Goal: Task Accomplishment & Management: Manage account settings

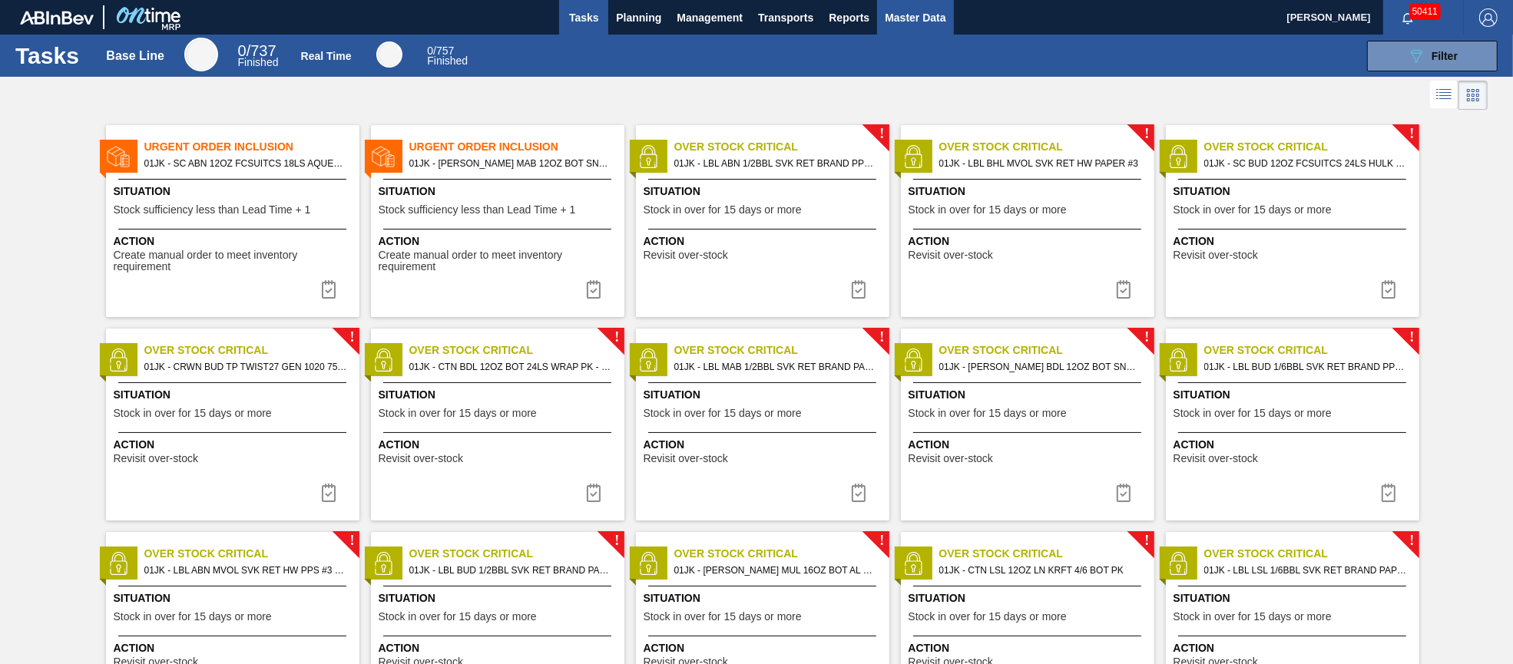
click at [922, 11] on span "Master Data" at bounding box center [915, 17] width 61 height 18
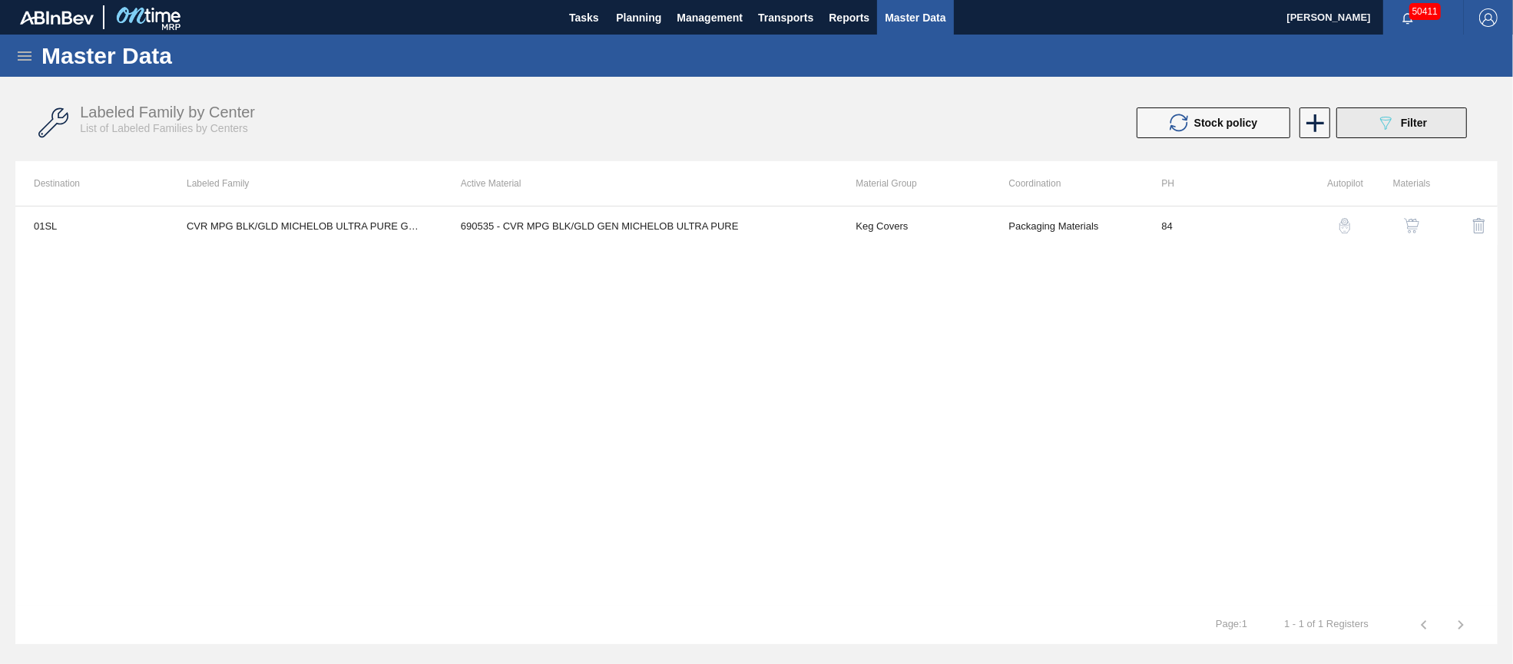
click at [1408, 127] on span "Filter" at bounding box center [1414, 123] width 26 height 12
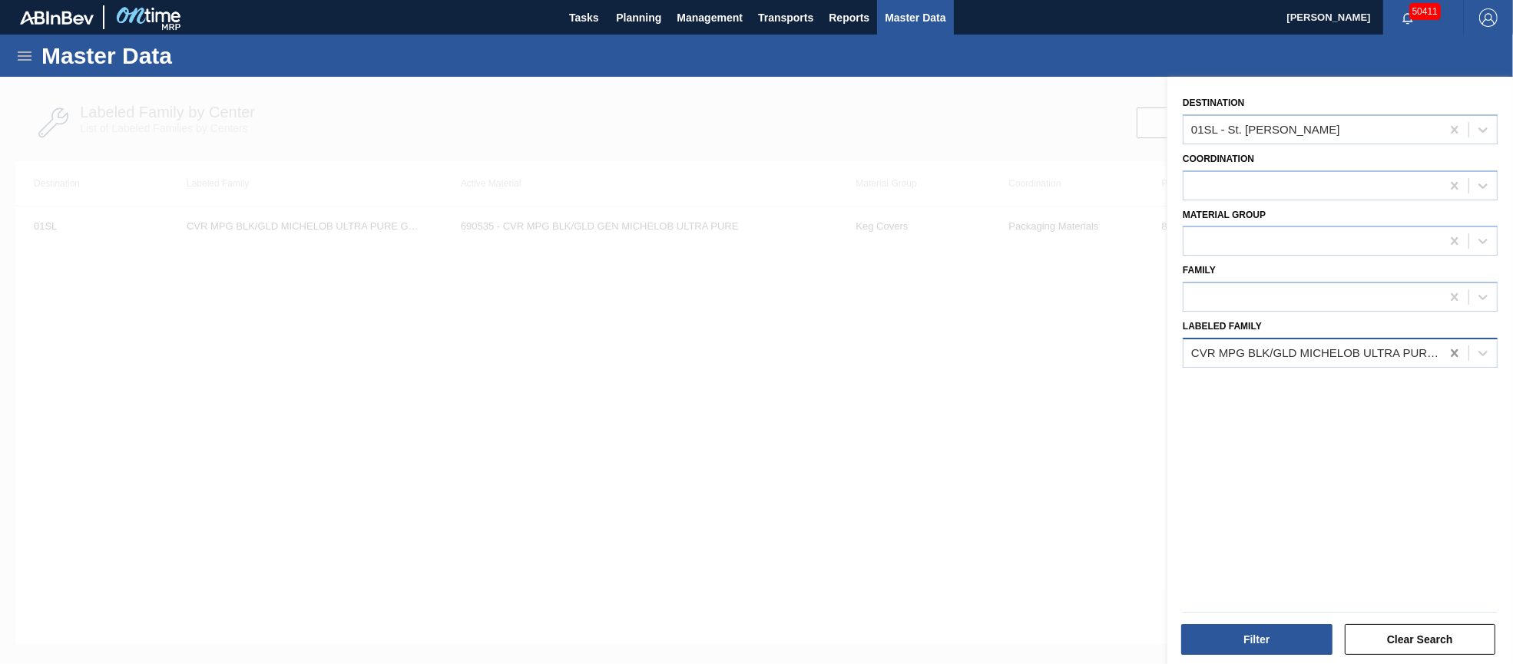
click at [1449, 346] on icon at bounding box center [1454, 353] width 15 height 15
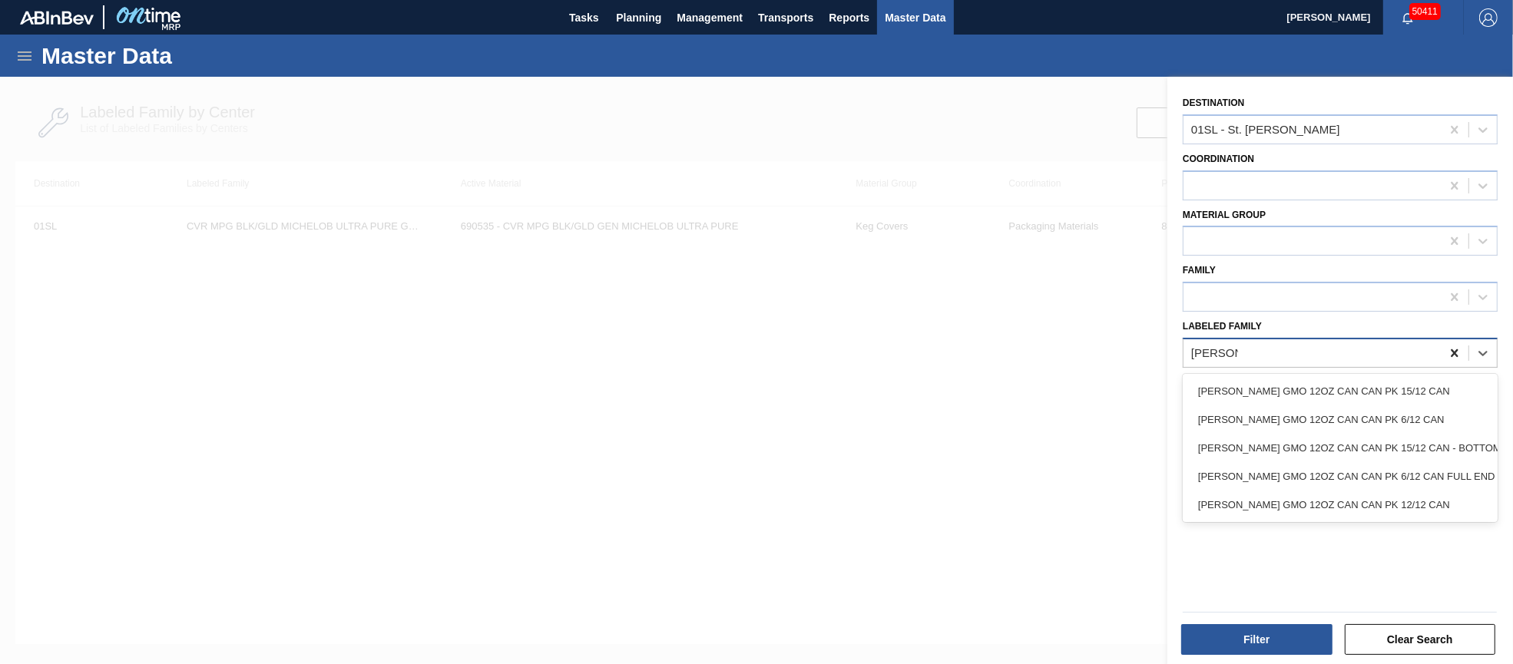
type Family "[PERSON_NAME] gmo"
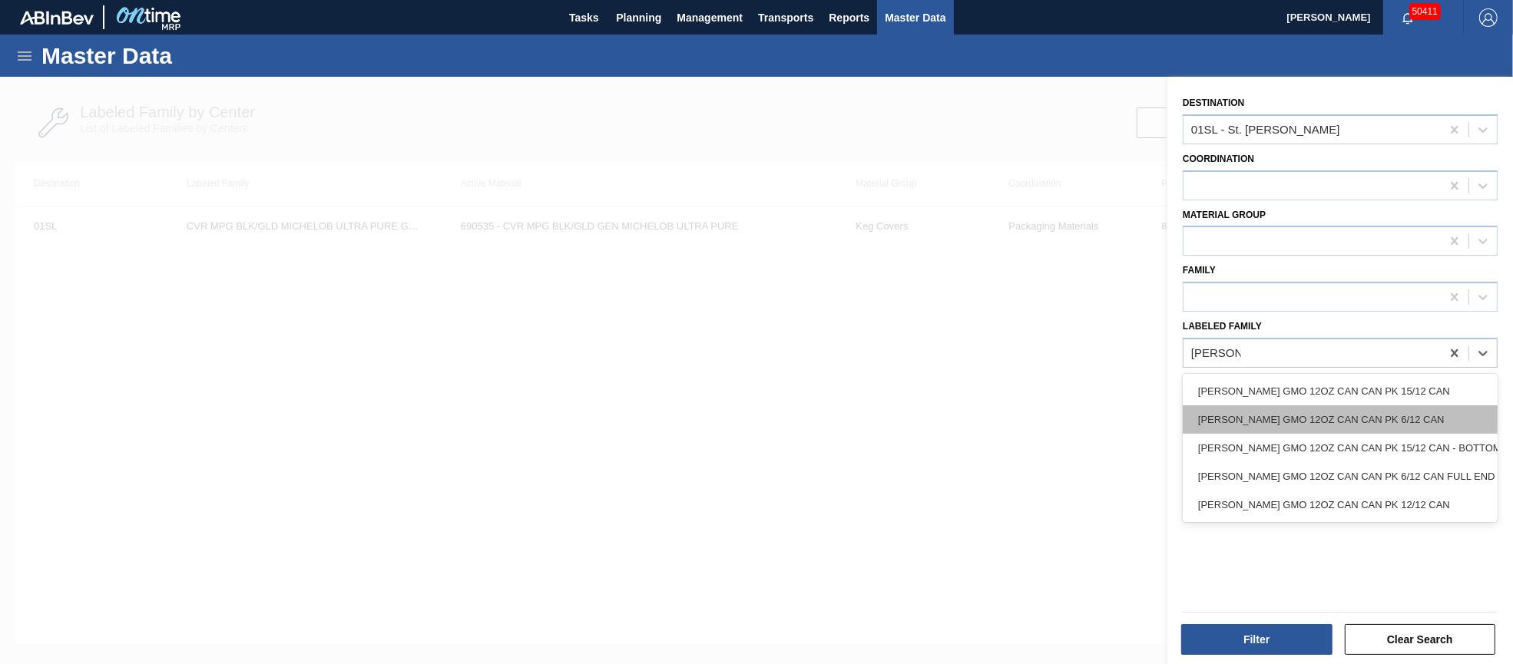
click at [1417, 409] on div "[PERSON_NAME] GMO 12OZ CAN CAN PK 6/12 CAN" at bounding box center [1340, 419] width 315 height 28
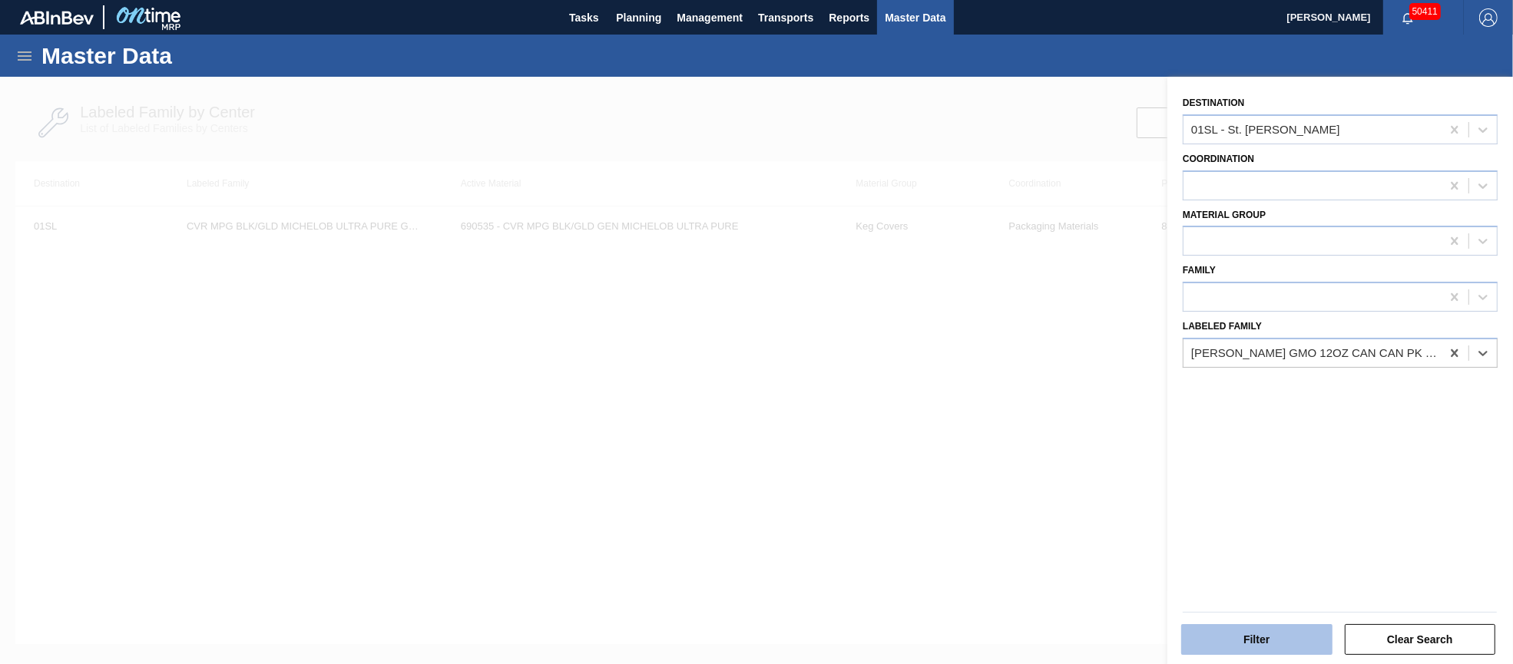
click at [1261, 633] on button "Filter" at bounding box center [1256, 639] width 151 height 31
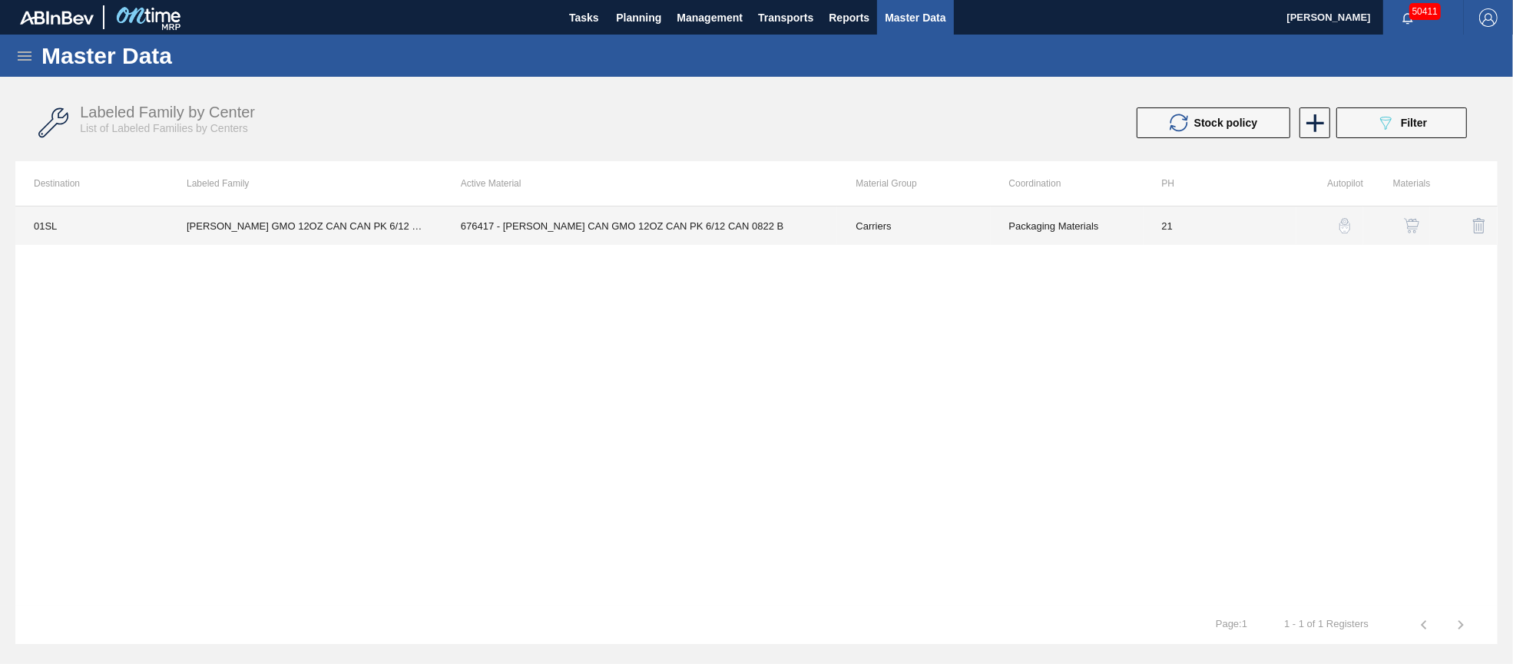
click at [561, 232] on td "676417 - [PERSON_NAME] CAN GMO 12OZ CAN PK 6/12 CAN 0822 B" at bounding box center [639, 226] width 395 height 38
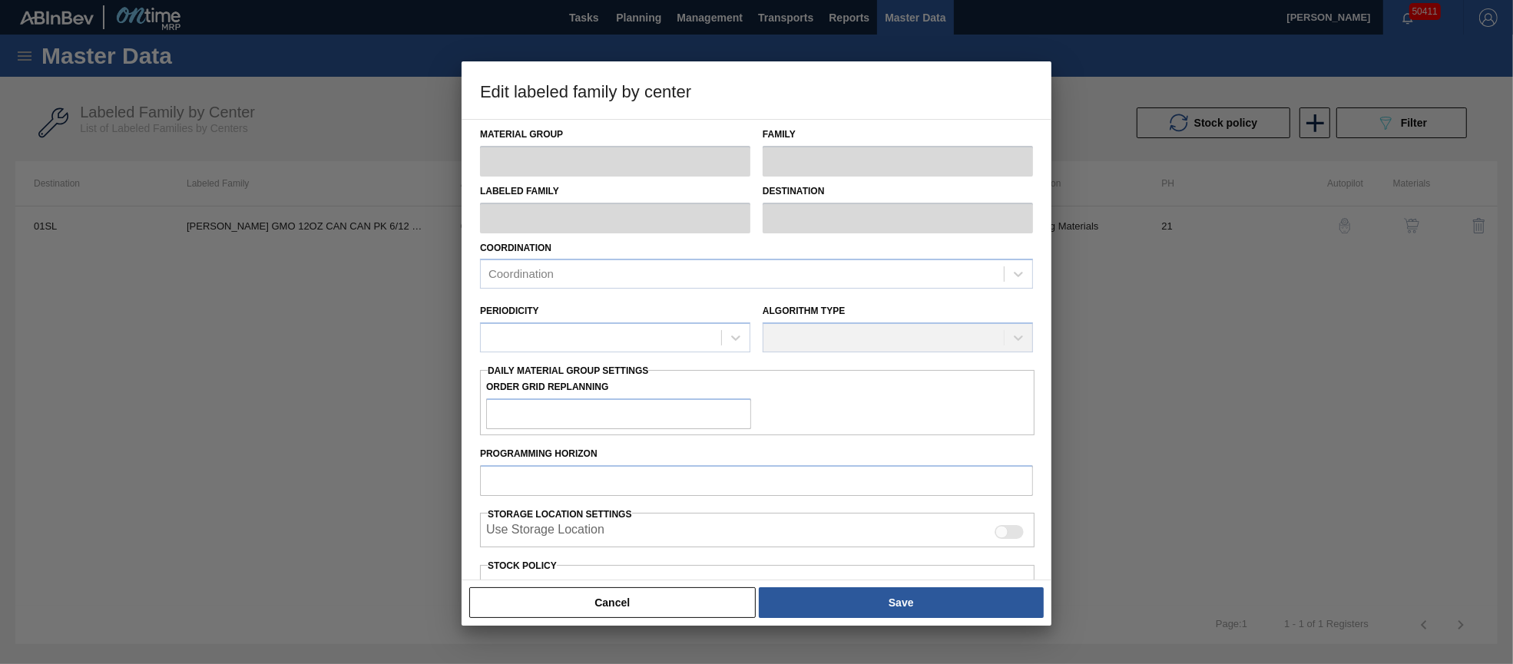
type input "Carriers"
type input "Can Carriers"
type input "[PERSON_NAME] GMO 12OZ CAN CAN PK 6/12 CAN"
type input "01SL - St. [PERSON_NAME]"
type input "21"
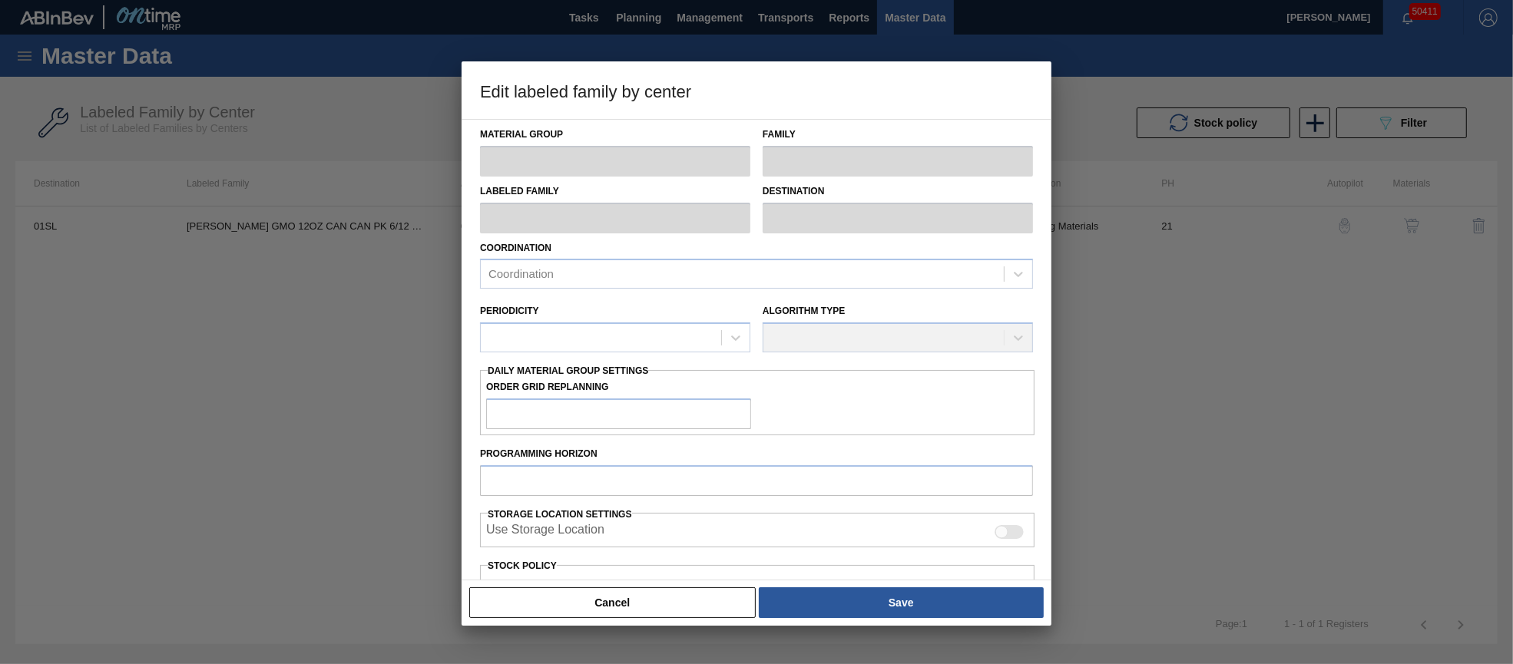
type input "36,475"
type input "141,142"
type input "10"
type input "46,942"
checkbox input "true"
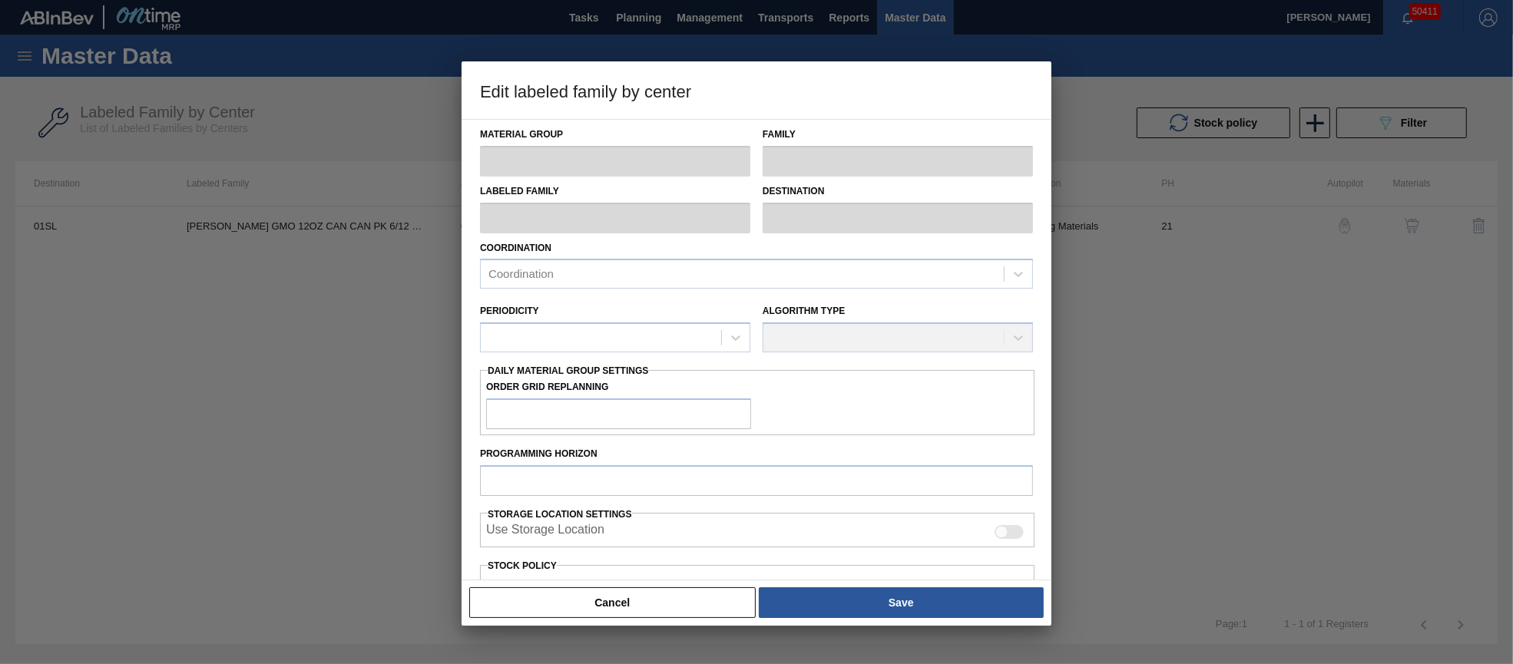
checkbox input "true"
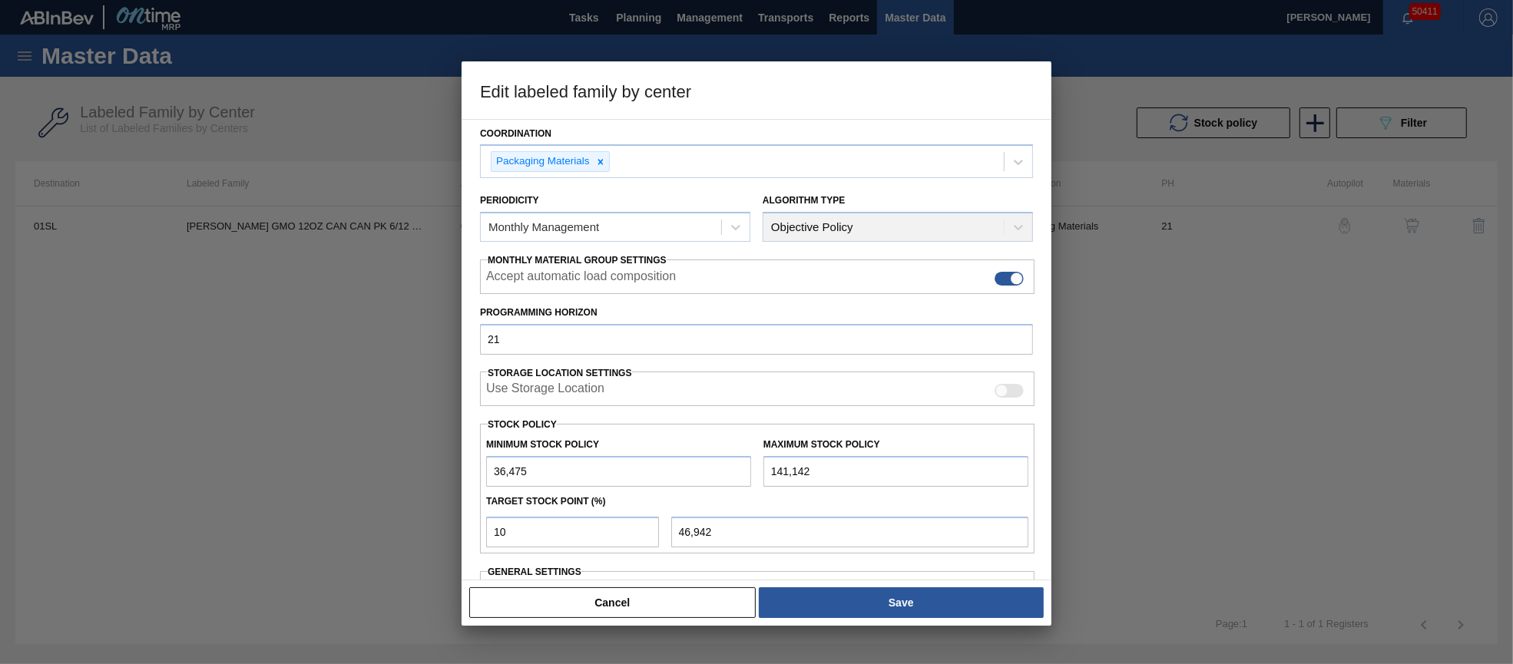
scroll to position [220, 0]
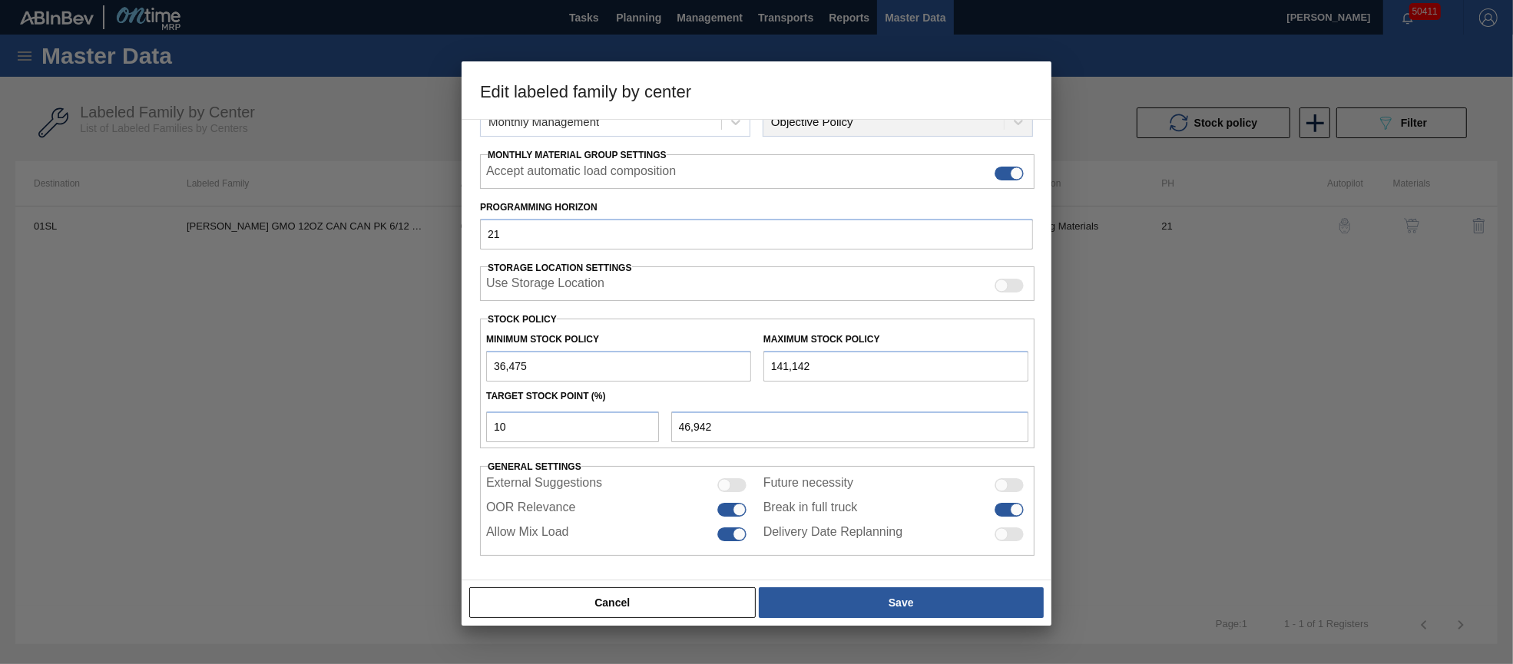
drag, startPoint x: 573, startPoint y: 365, endPoint x: 369, endPoint y: 349, distance: 204.1
click at [369, 349] on div "Edit labeled family by center Material Group Carriers Family Can Carriers Label…" at bounding box center [756, 332] width 1513 height 664
type input "0"
type input "14,114"
type input "0"
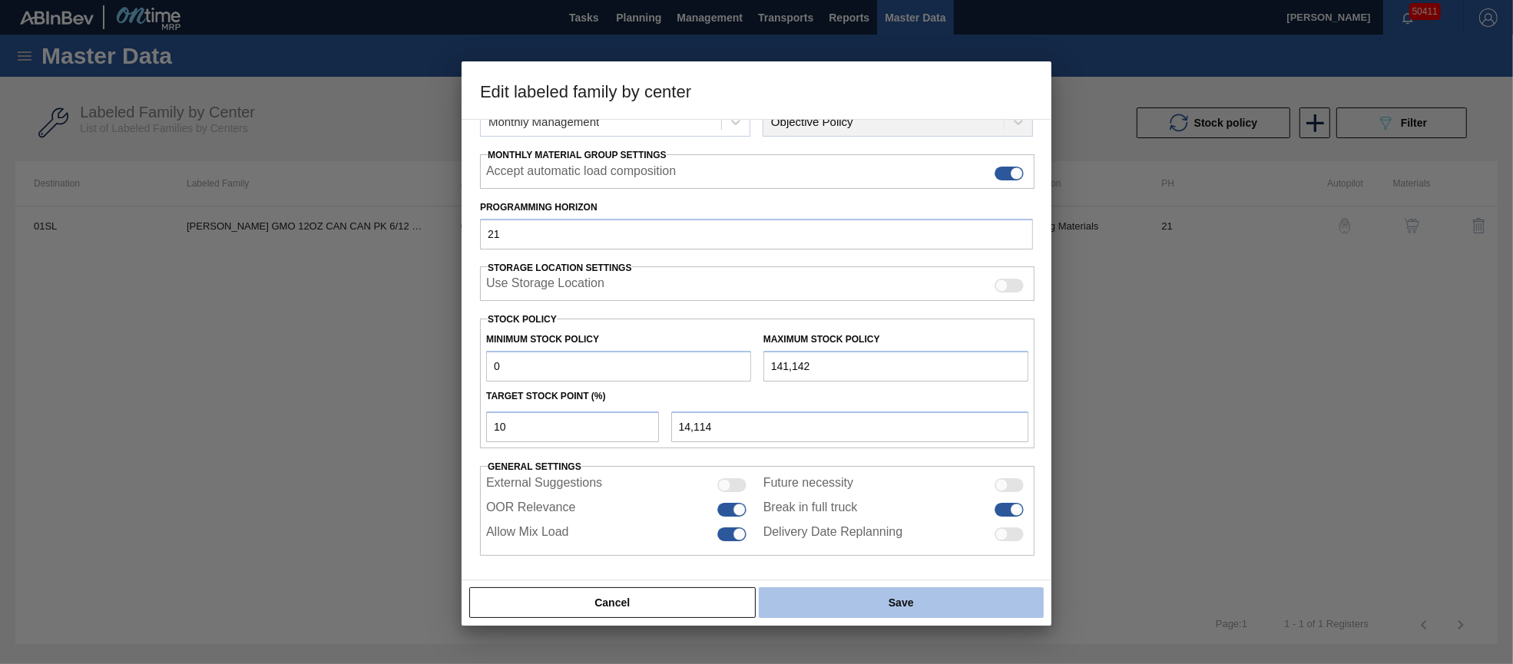
click at [839, 594] on button "Save" at bounding box center [901, 602] width 285 height 31
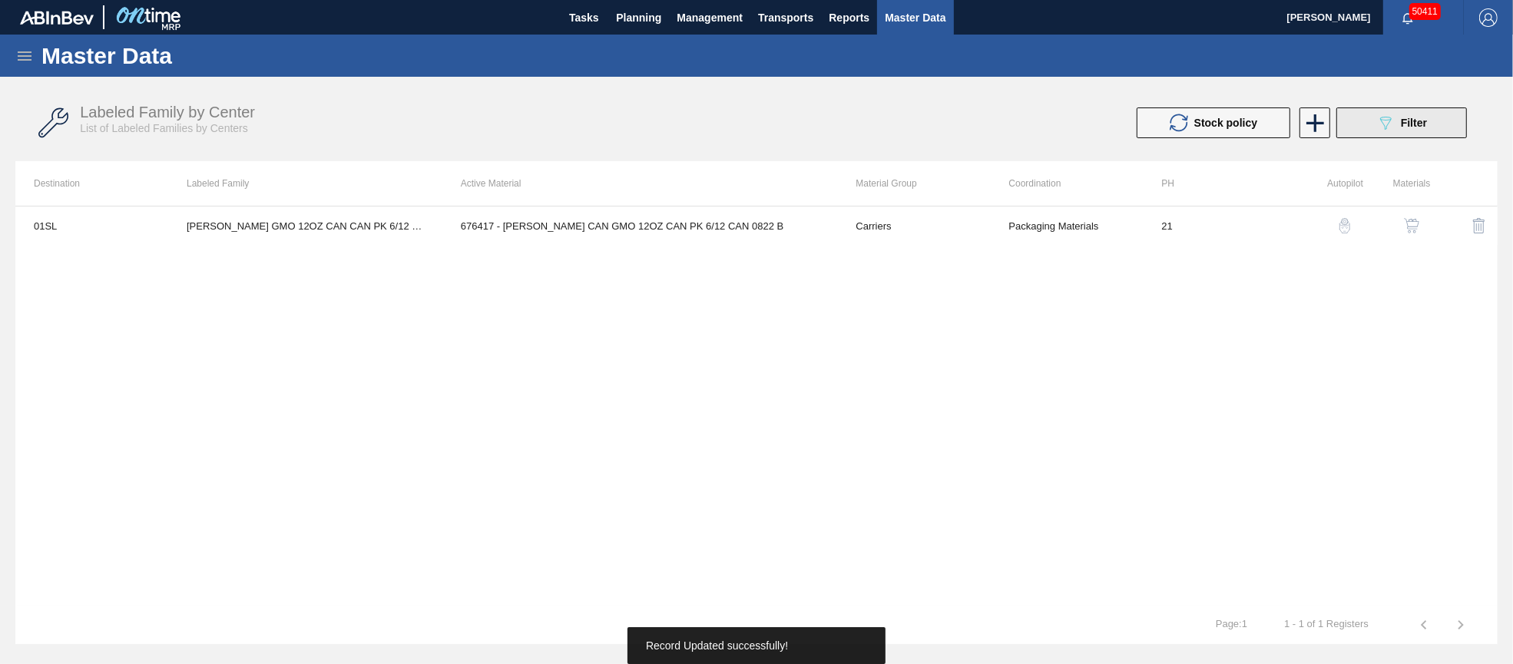
click at [1411, 124] on span "Filter" at bounding box center [1414, 123] width 26 height 12
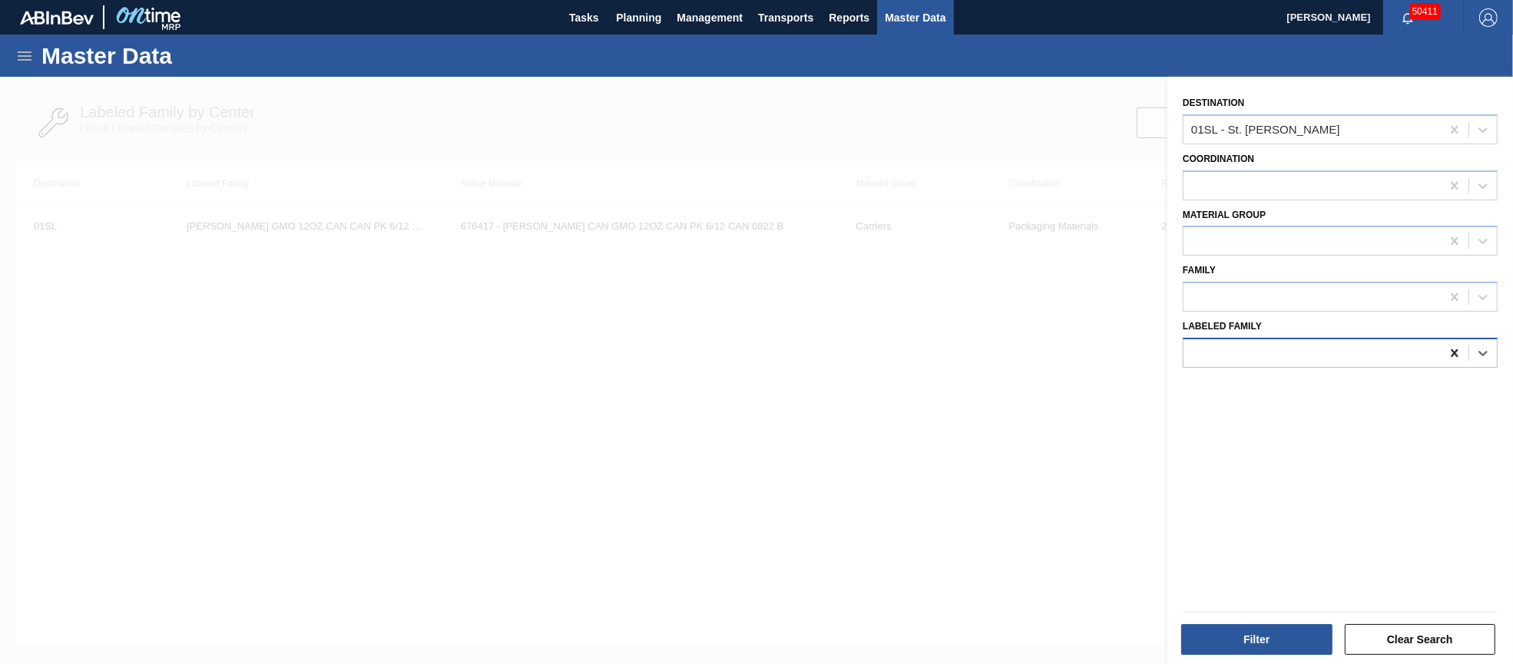
click at [1452, 346] on icon at bounding box center [1454, 353] width 15 height 15
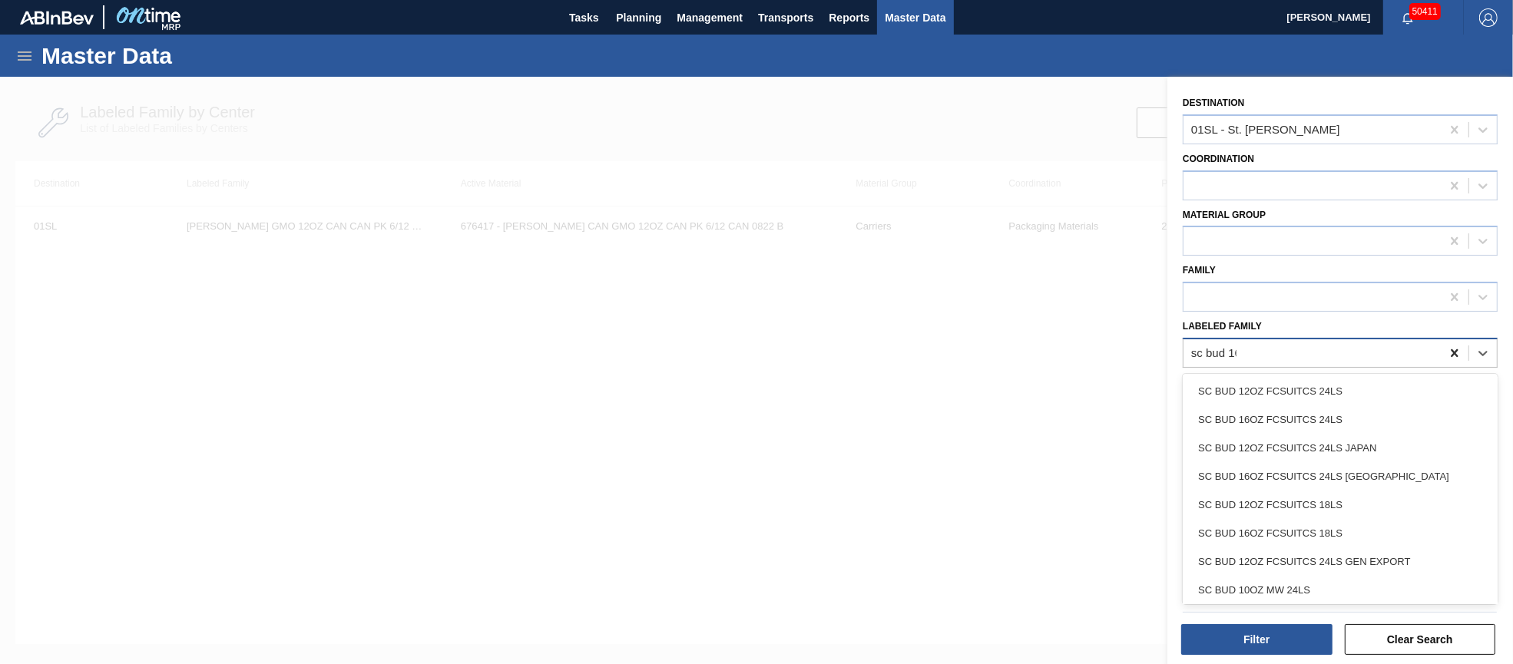
type Family "sc bud 16o"
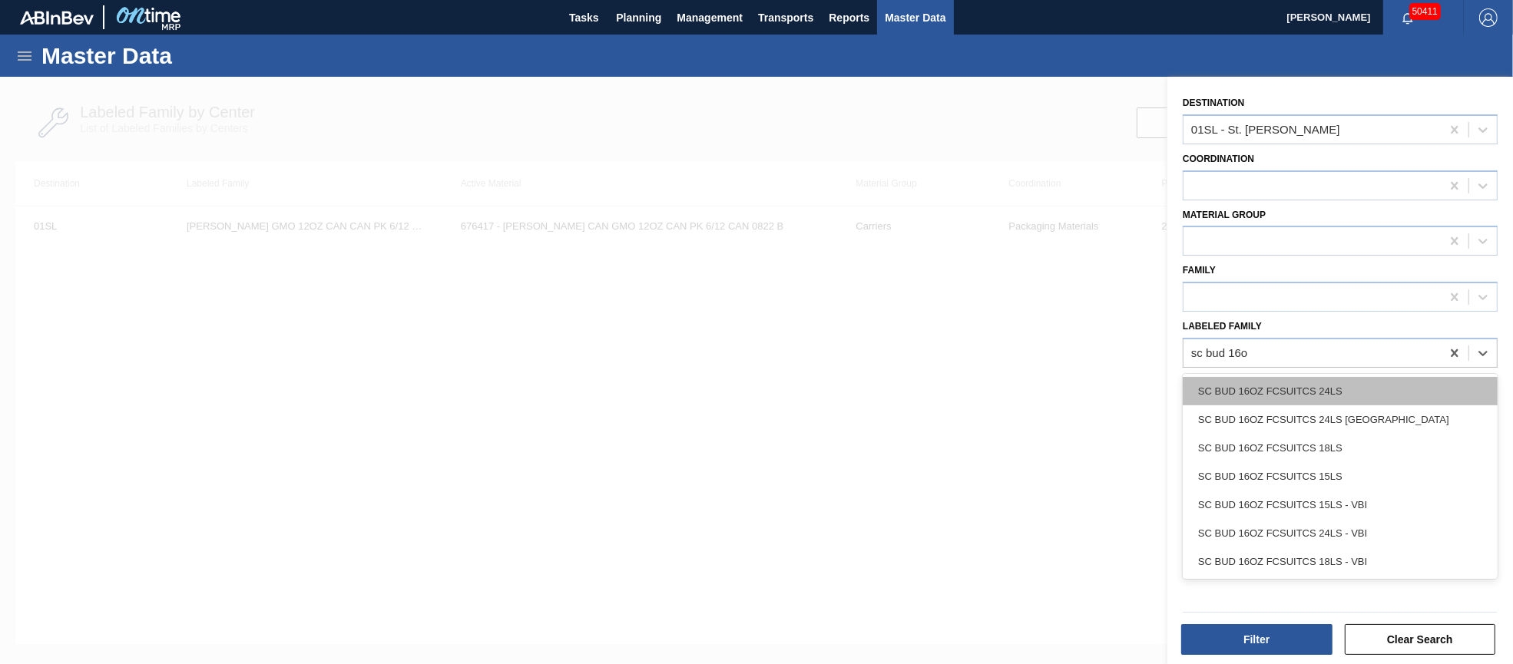
click at [1378, 385] on div "SC BUD 16OZ FCSUITCS 24LS" at bounding box center [1340, 391] width 315 height 28
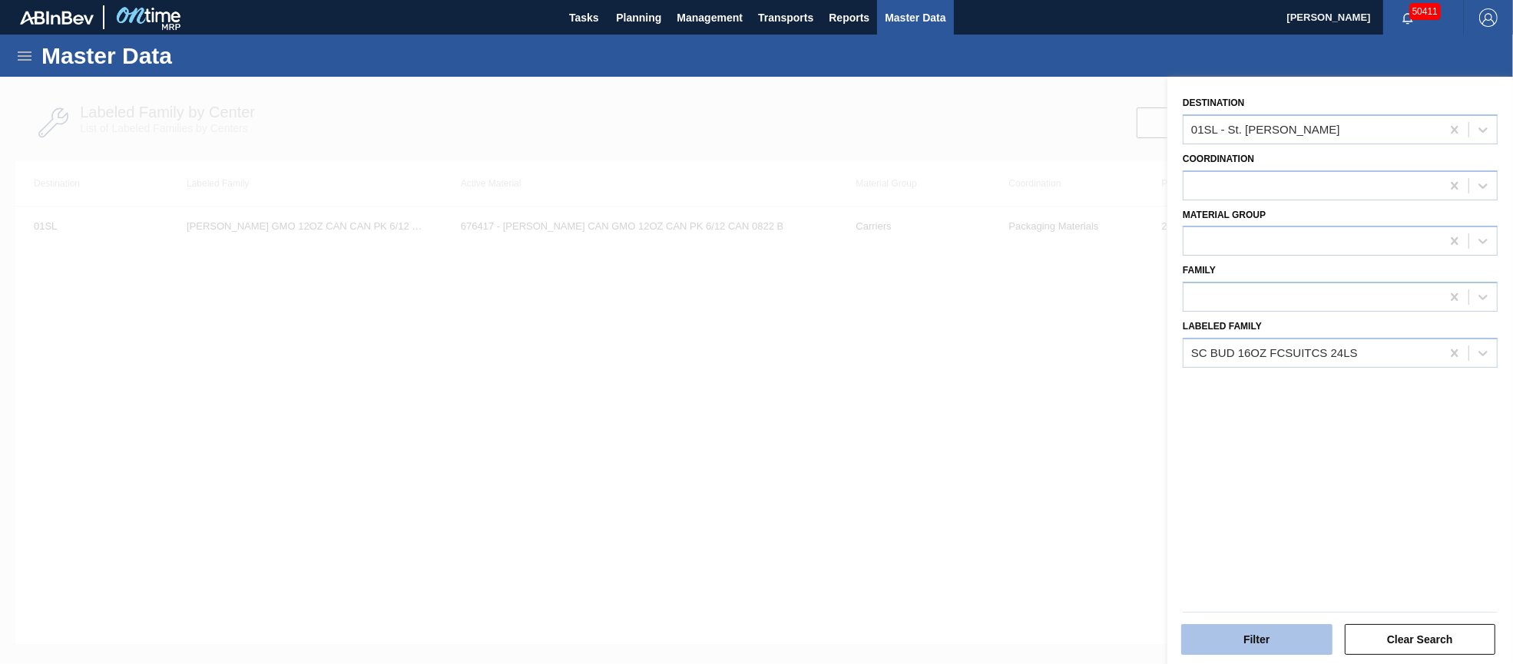
click at [1253, 640] on button "Filter" at bounding box center [1256, 639] width 151 height 31
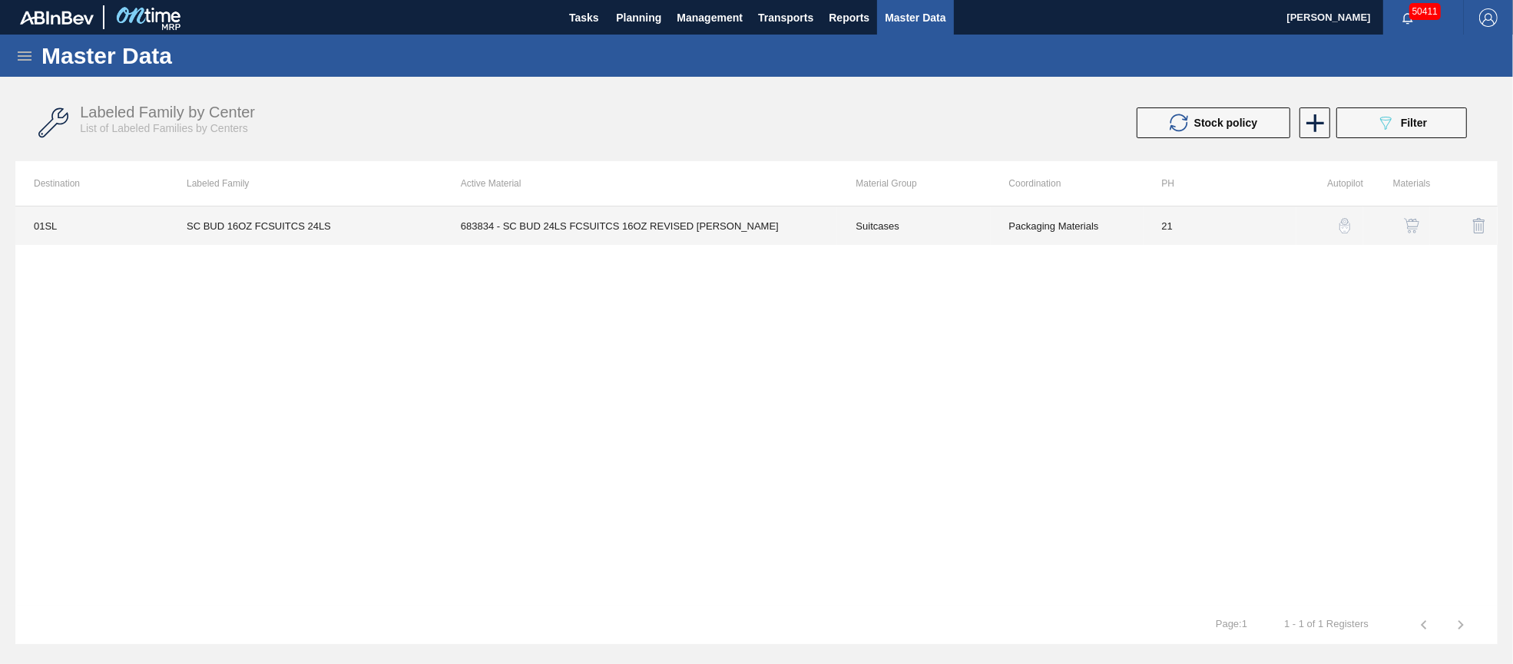
click at [646, 222] on td "683834 - SC BUD 24LS FCSUITCS 16OZ REVISED [PERSON_NAME]" at bounding box center [639, 226] width 395 height 38
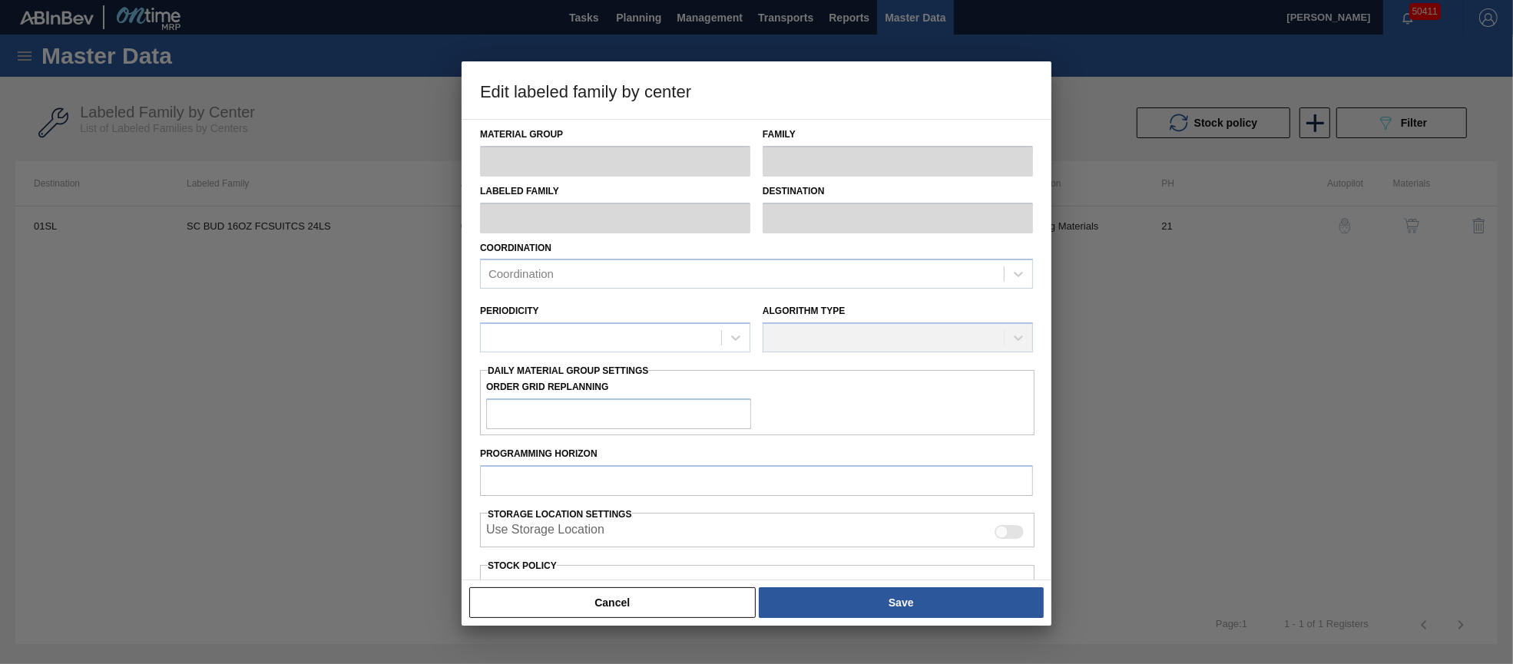
type input "Suitcases"
type input "SC BUD 16OZ FCSUITCS 24LS"
type input "01SL - St. [PERSON_NAME]"
type input "21"
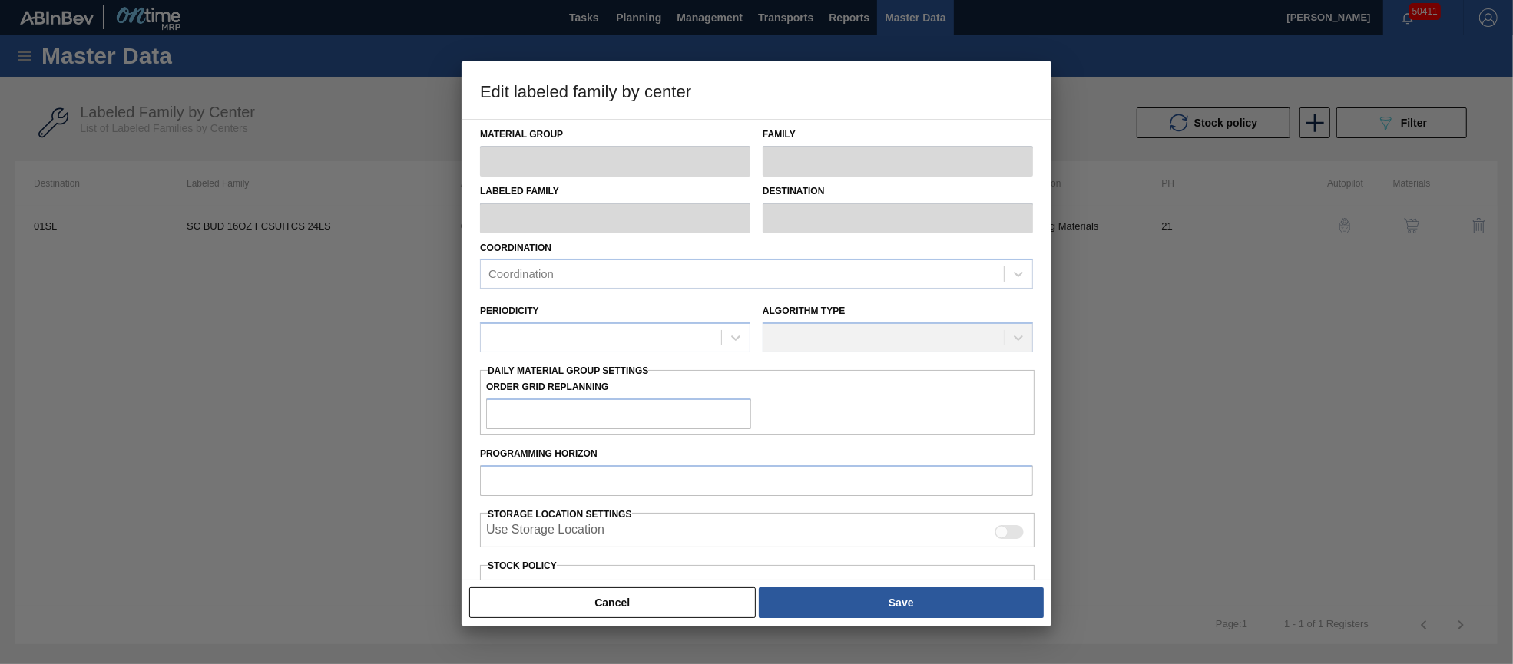
type input "2,400"
type input "43,200"
type input "20"
type input "10,560"
checkbox input "true"
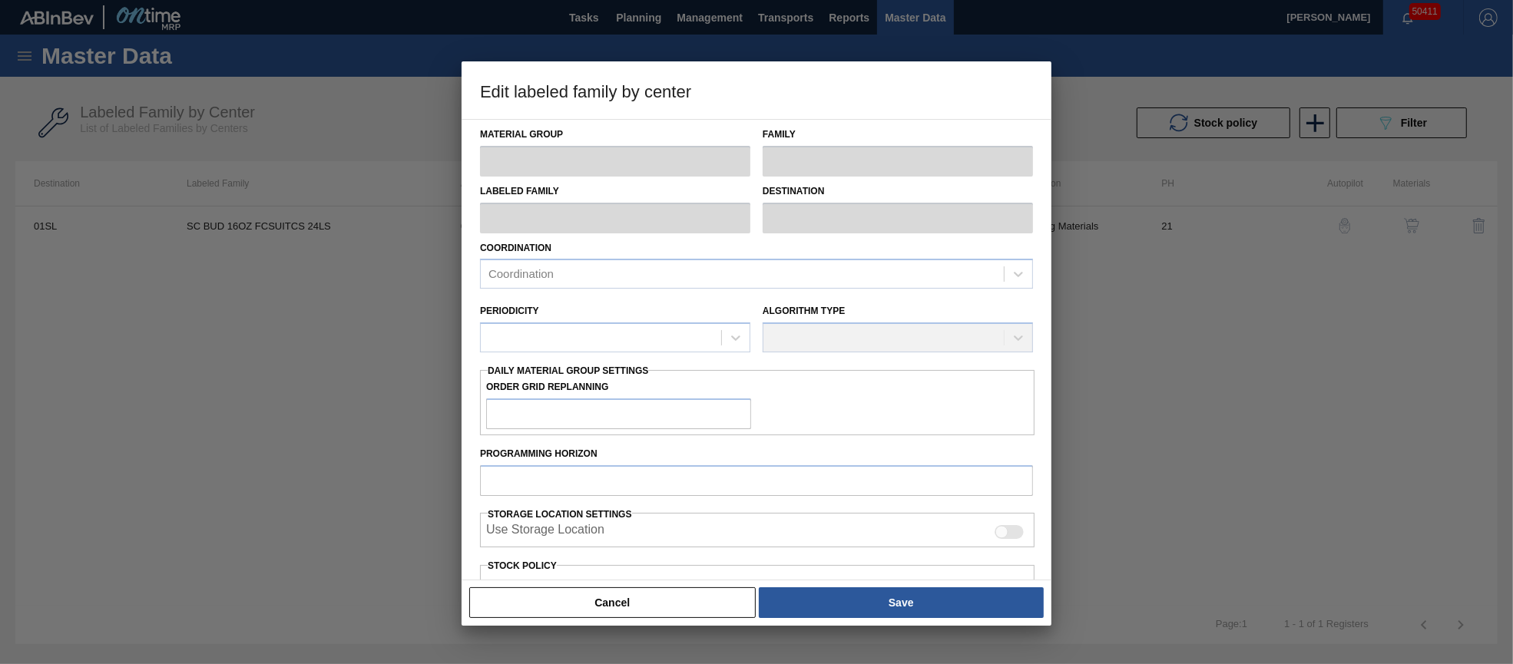
checkbox input "true"
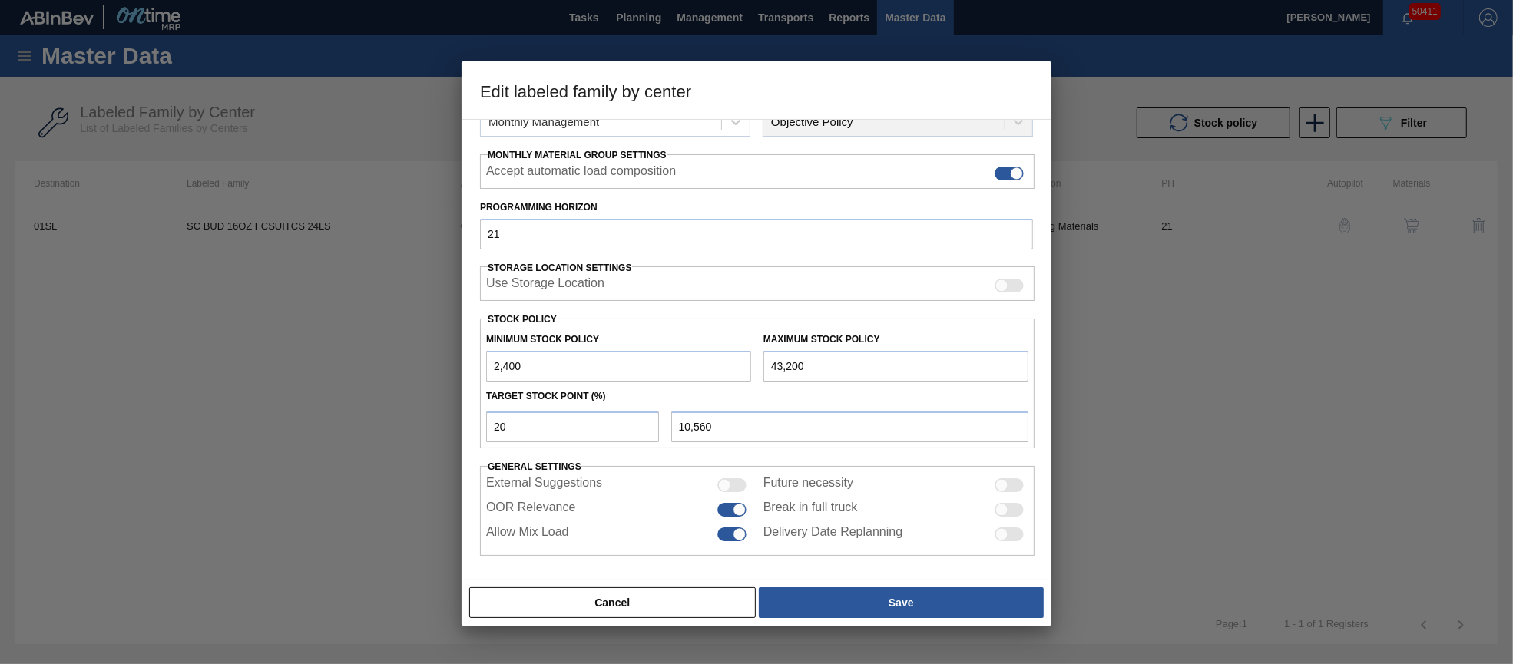
click at [466, 359] on div "Material Group Suitcases Family Suitcases Labeled Family SC BUD 16OZ FCSUITCS 2…" at bounding box center [756, 349] width 590 height 461
type input "0"
type input "8,640"
type input "0"
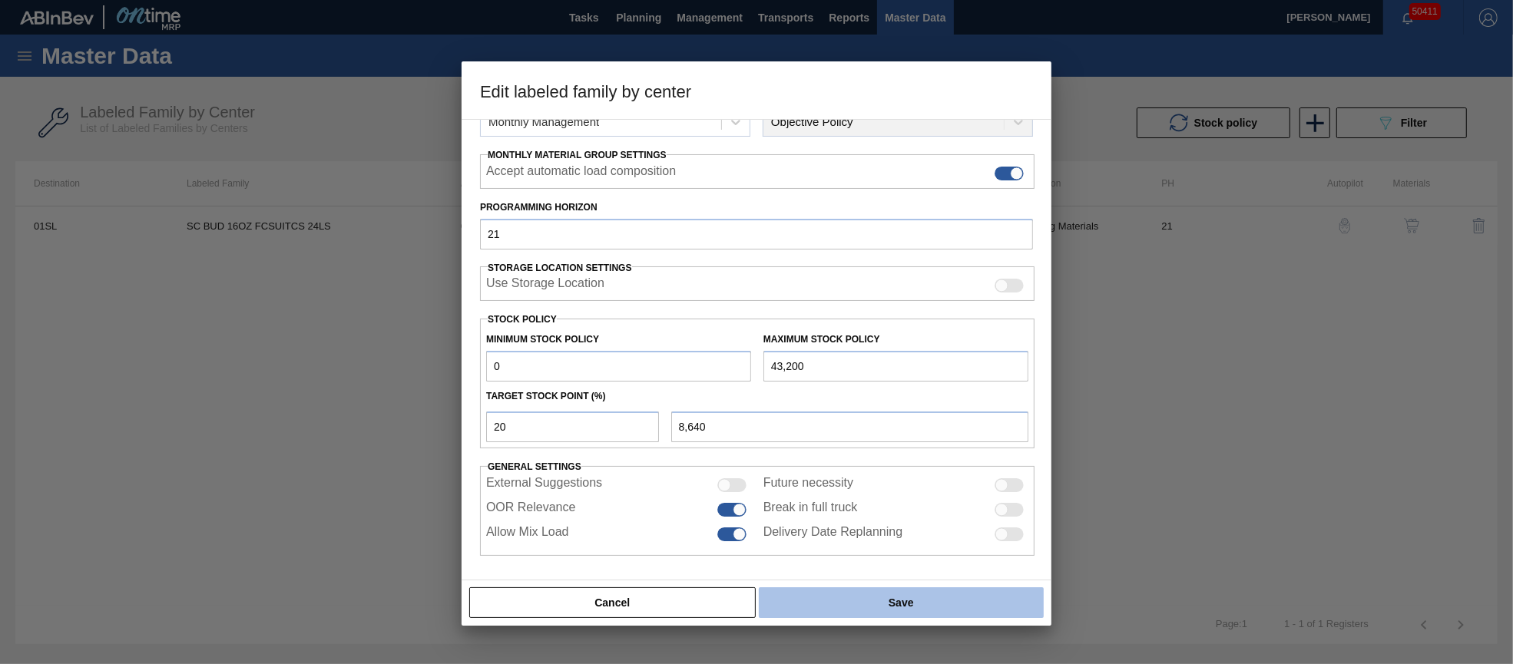
click at [937, 597] on button "Save" at bounding box center [901, 602] width 285 height 31
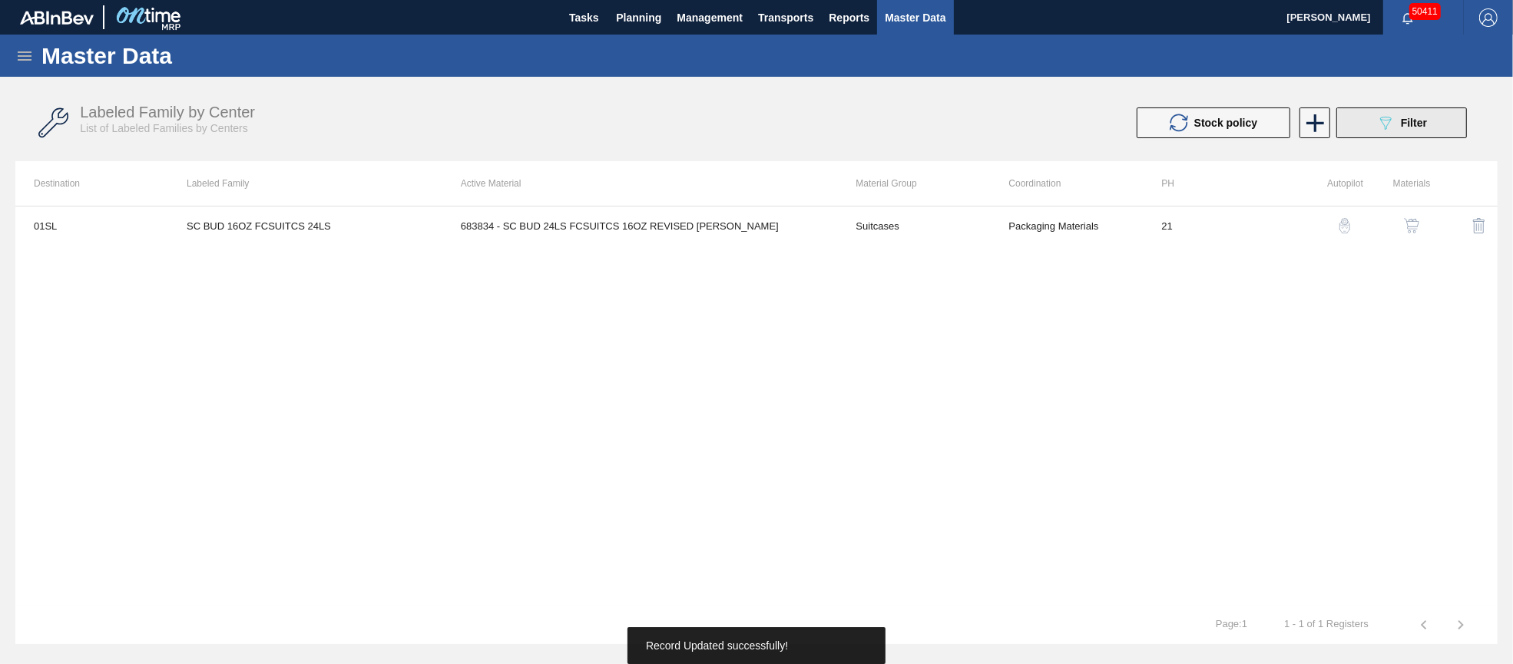
click at [1376, 126] on icon "089F7B8B-B2A5-4AFE-B5C0-19BA573D28AC" at bounding box center [1385, 123] width 18 height 18
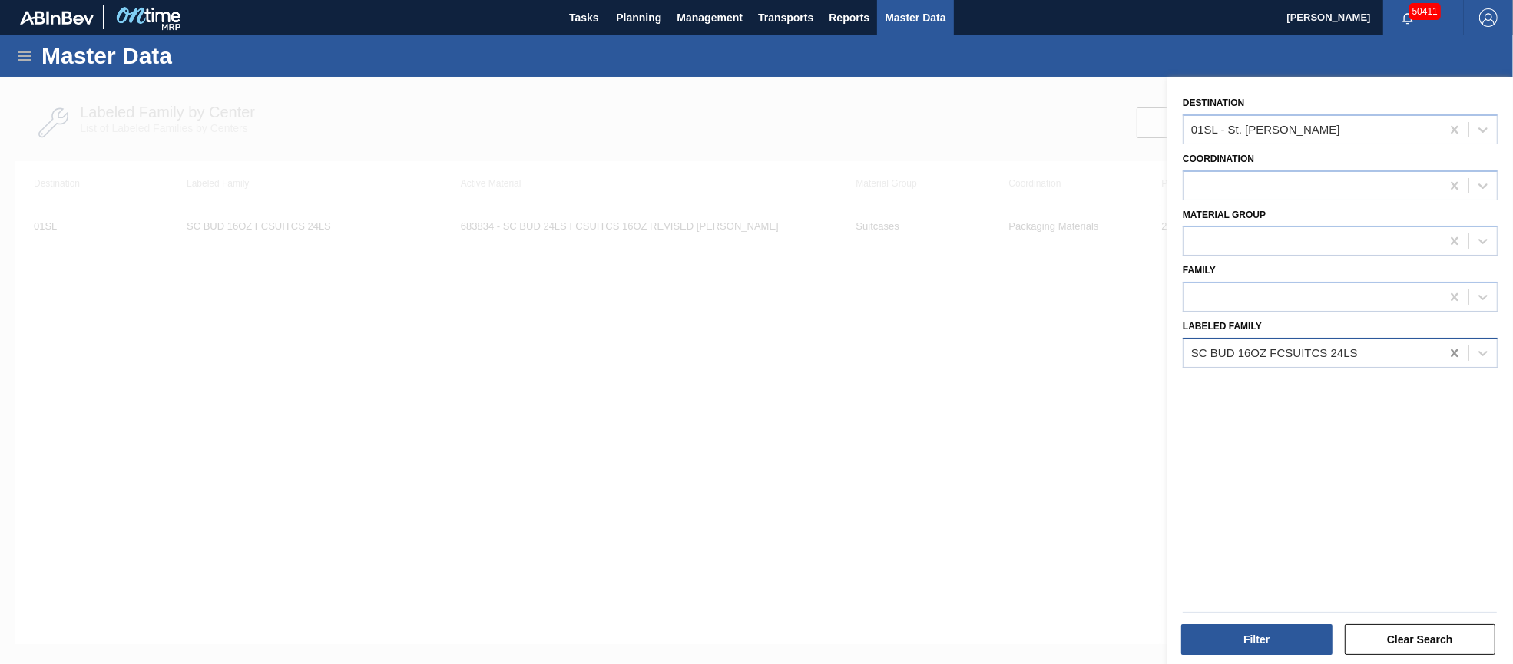
click at [1454, 349] on icon at bounding box center [1453, 353] width 7 height 8
type Family "sc bhl 24ls"
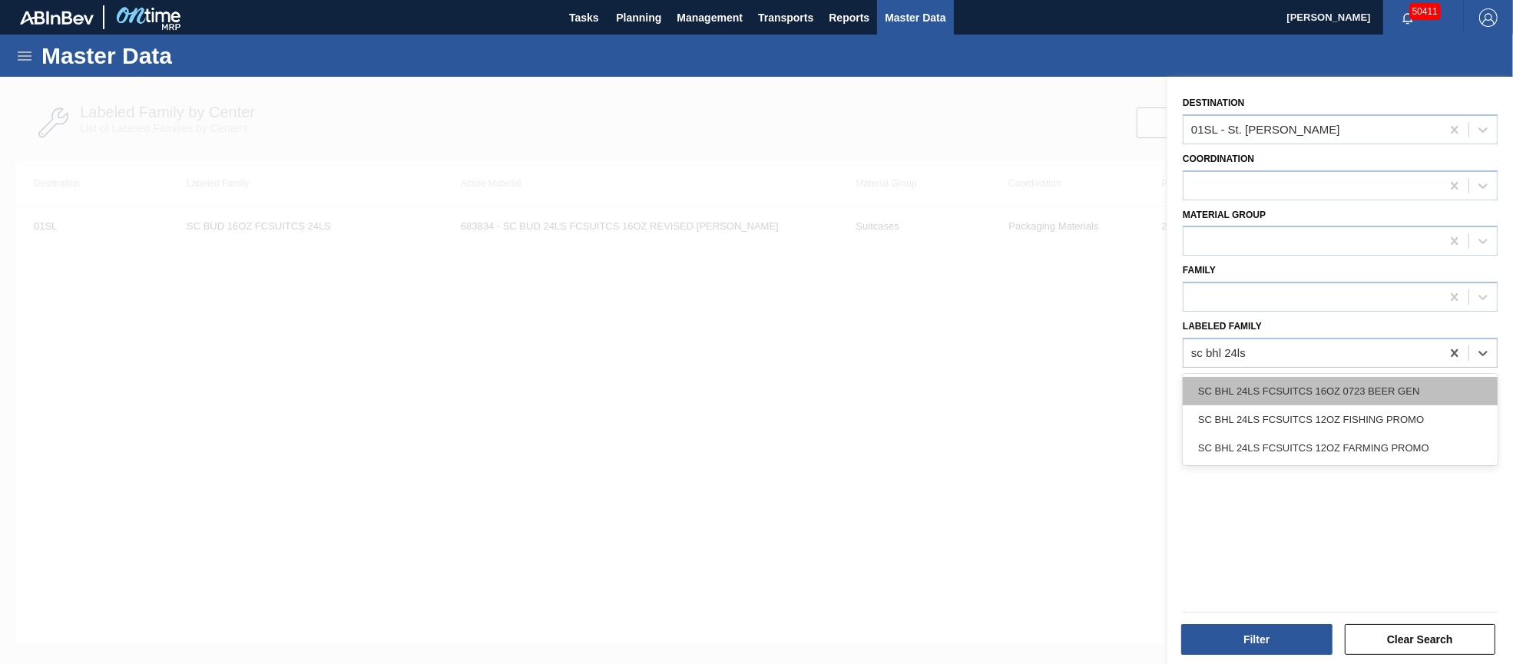
click at [1445, 386] on div "SC BHL 24LS FCSUITCS 16OZ 0723 BEER GEN" at bounding box center [1340, 391] width 315 height 28
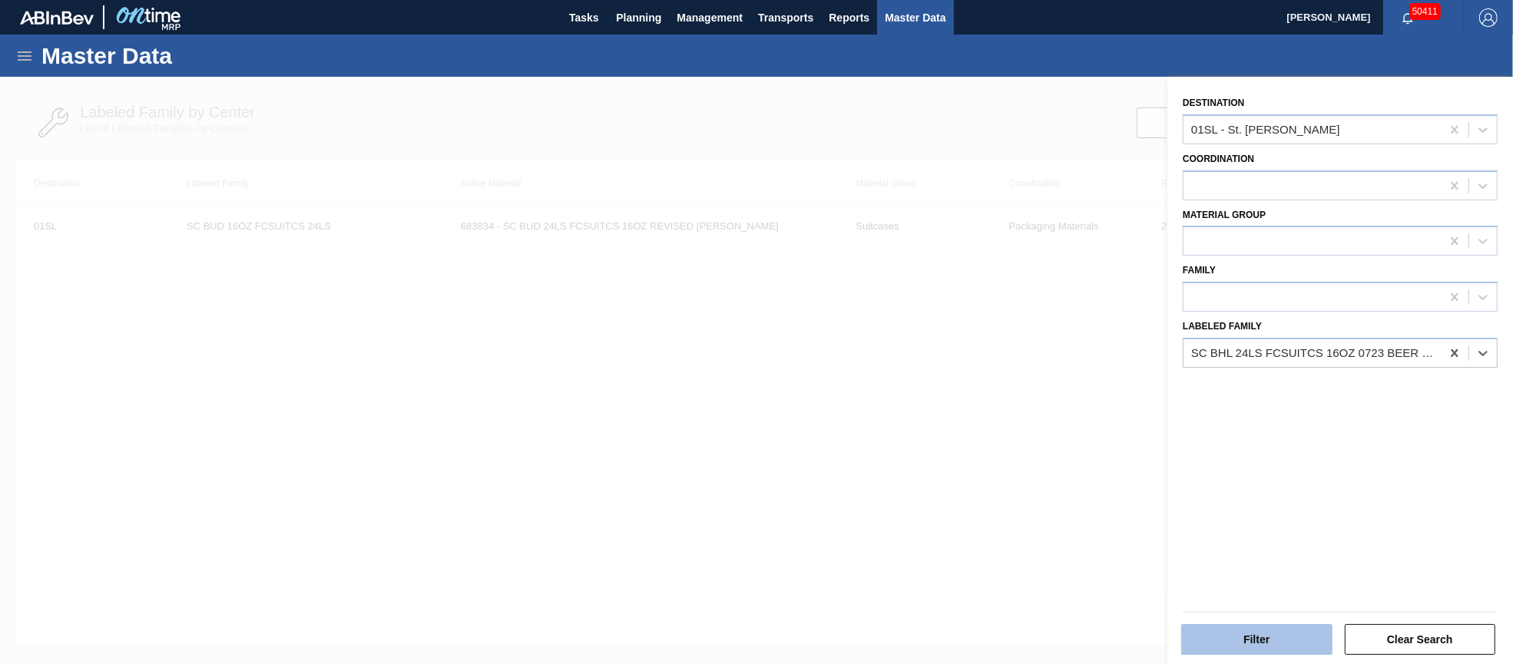
click at [1270, 636] on button "Filter" at bounding box center [1256, 639] width 151 height 31
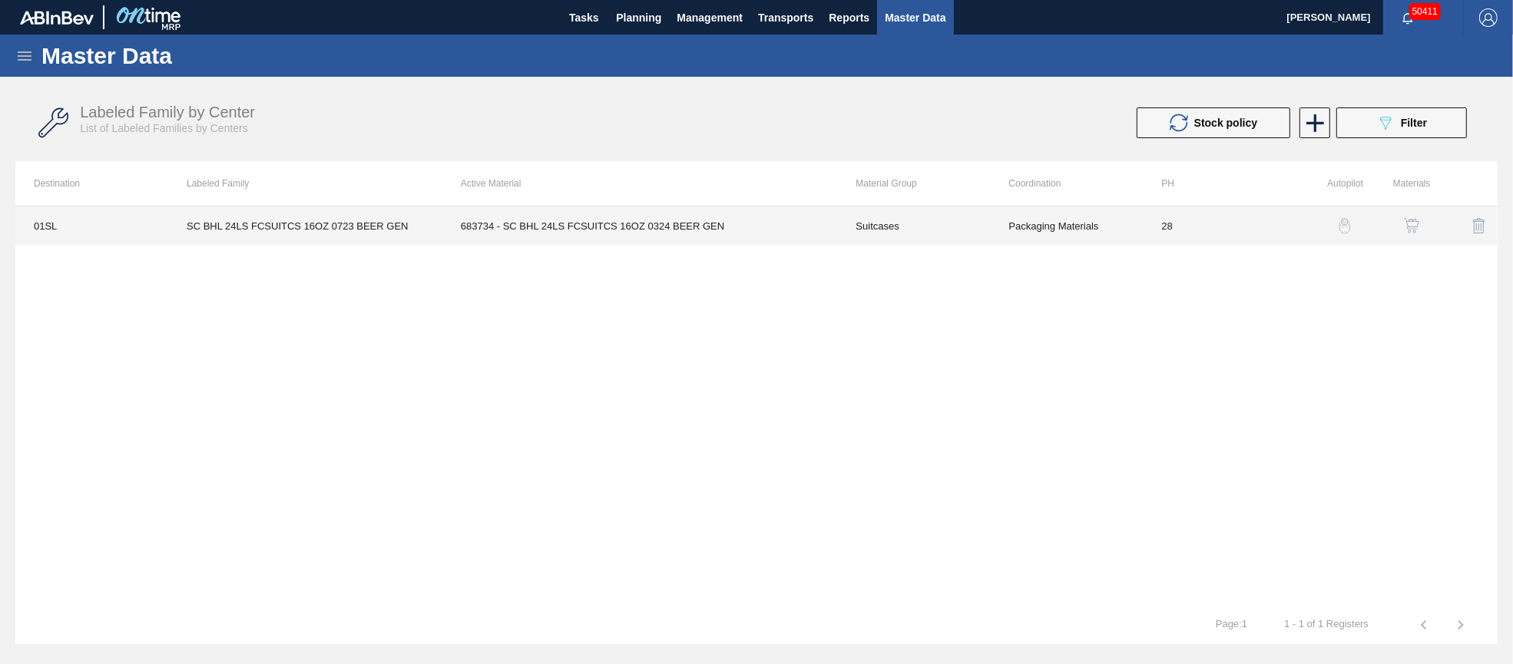
click at [667, 229] on td "683734 - SC BHL 24LS FCSUITCS 16OZ 0324 BEER GEN" at bounding box center [639, 226] width 395 height 38
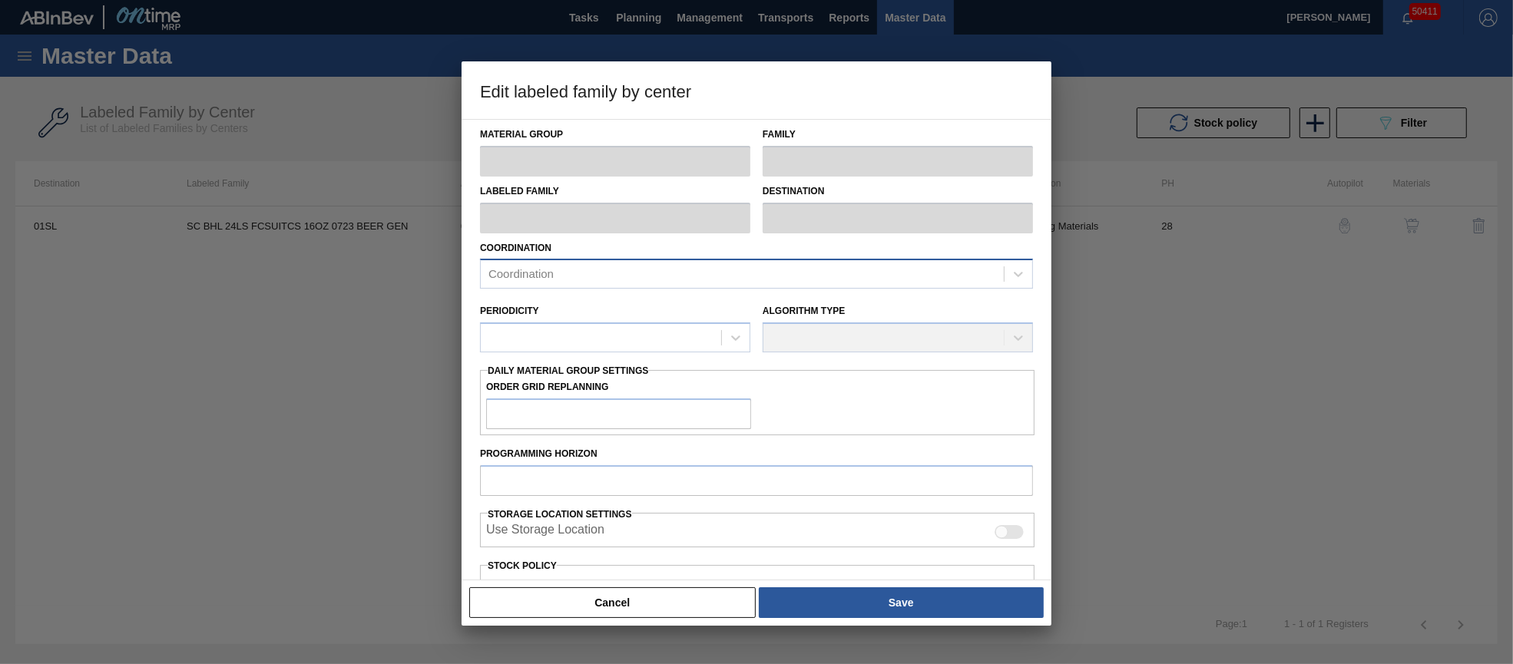
type input "Suitcases"
type input "SC BHL 24LS FCSUITCS 16OZ 0723 BEER GEN"
type input "01SL - St. [PERSON_NAME]"
type input "28"
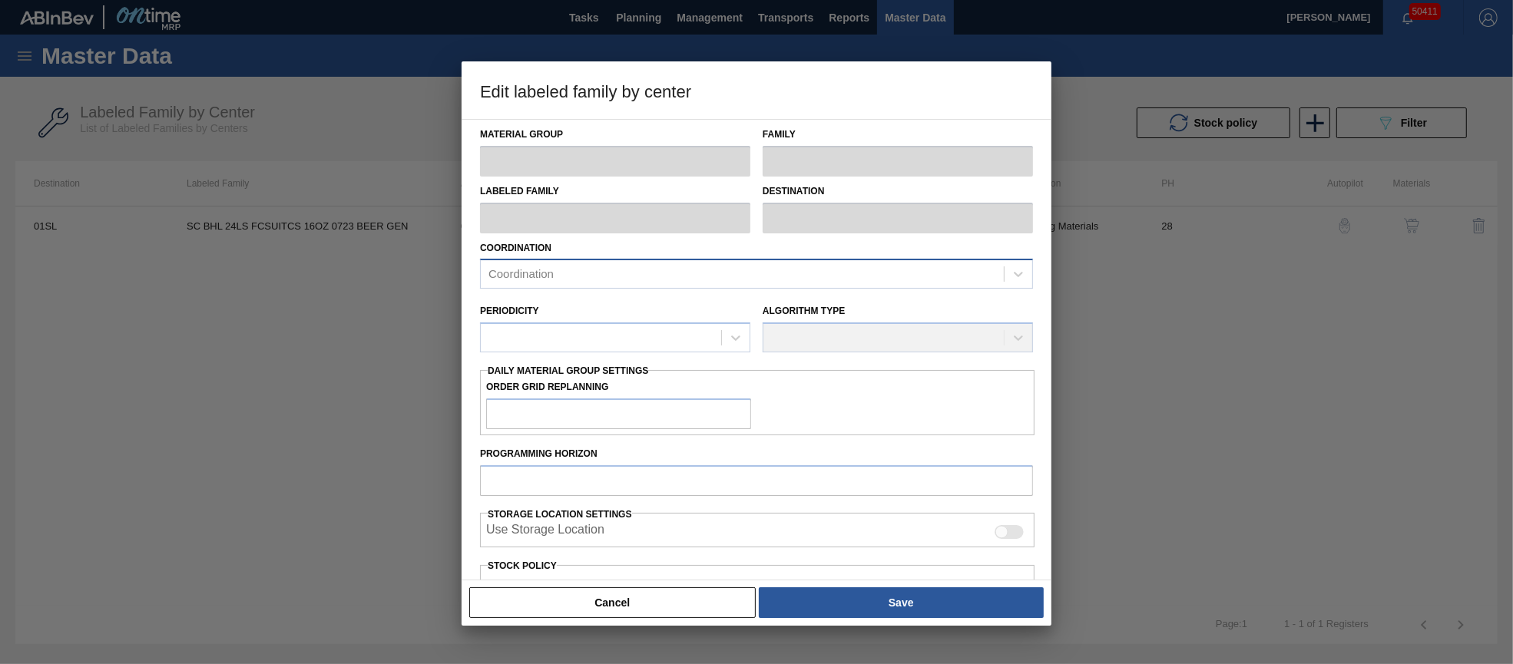
type input "2,400"
type input "81,832"
type input "50"
type input "42,116"
checkbox input "true"
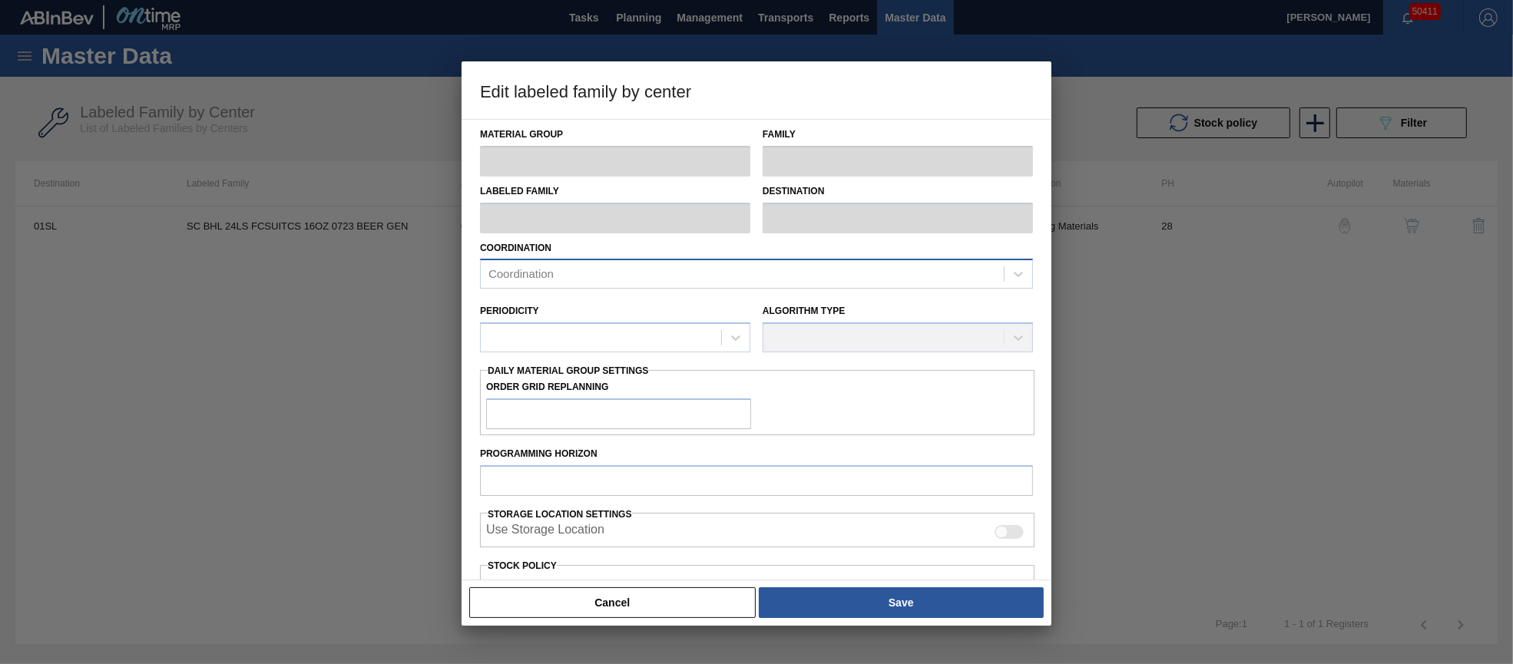
checkbox input "true"
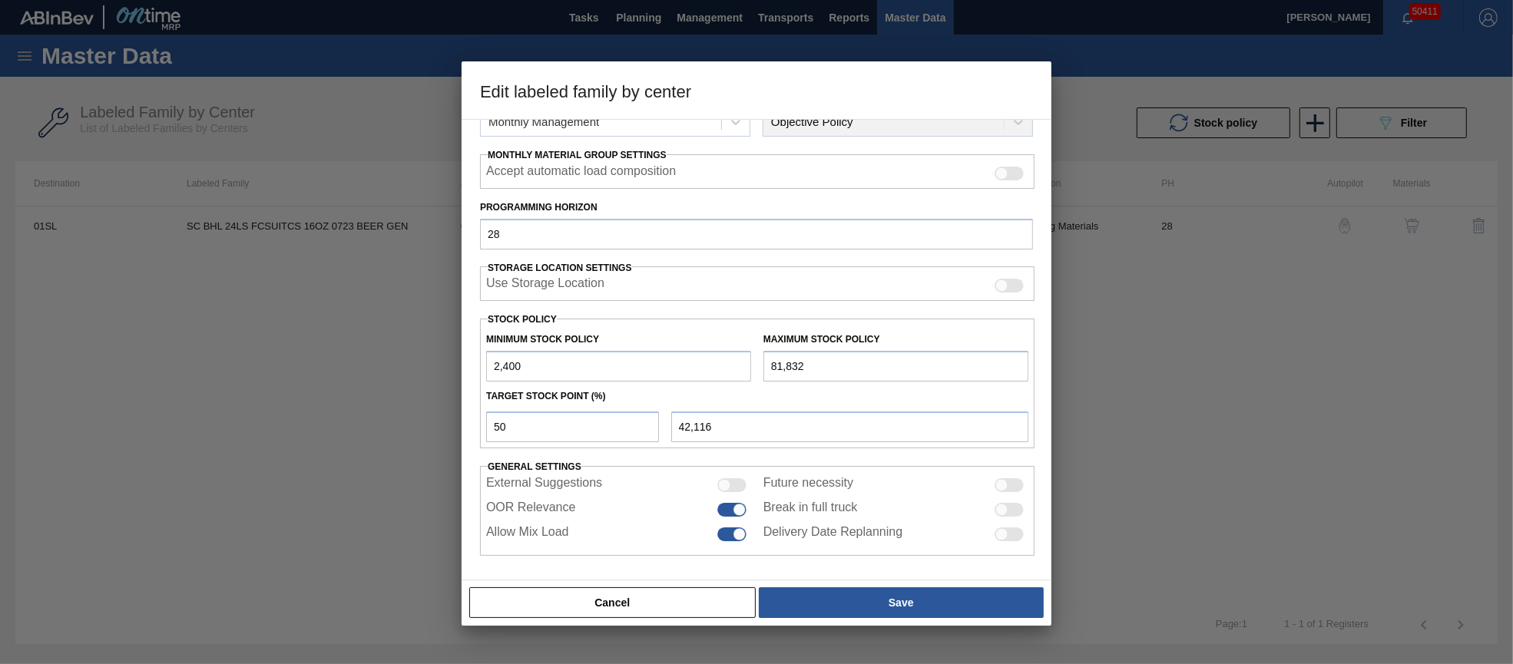
drag, startPoint x: 505, startPoint y: 359, endPoint x: 466, endPoint y: 358, distance: 39.2
click at [468, 358] on div "Material Group Suitcases Family Suitcases Labeled Family SC BHL 24LS FCSUITCS 1…" at bounding box center [756, 349] width 590 height 461
type input "0"
type input "40,916"
type input "0"
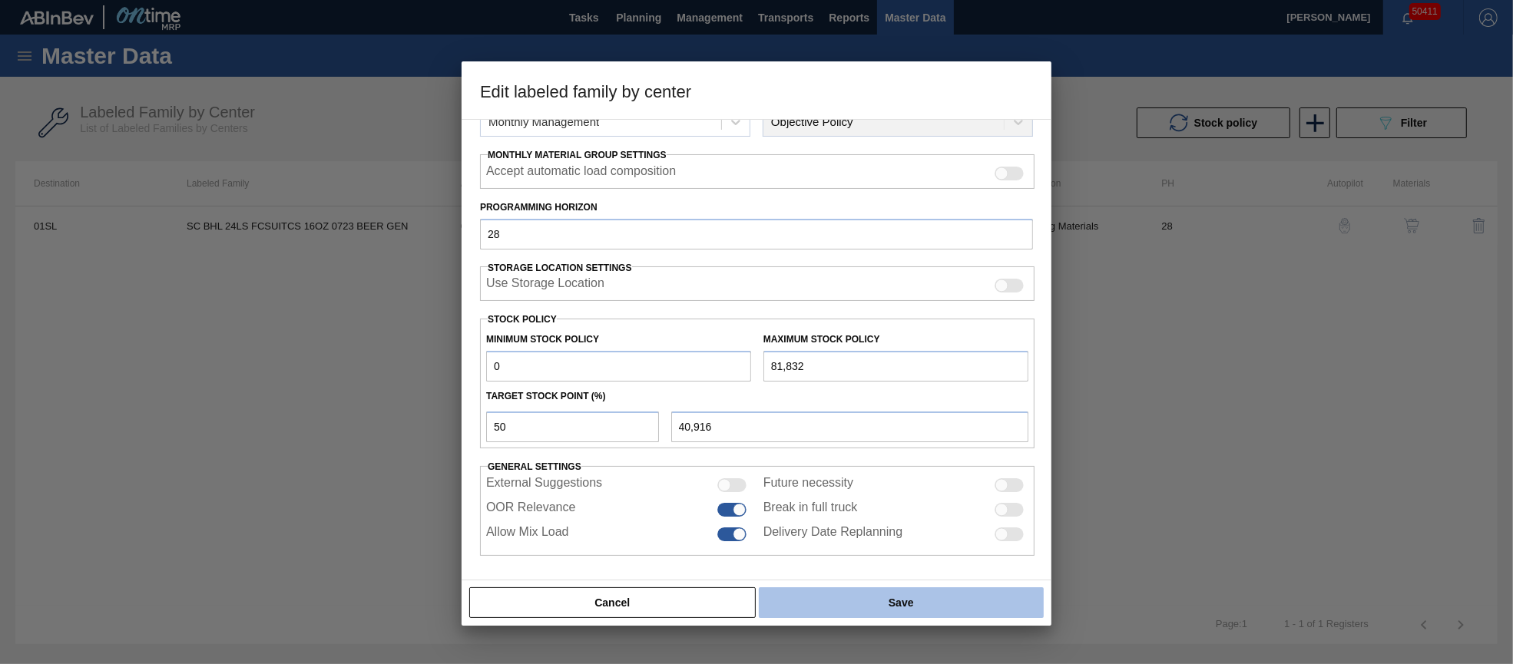
click at [911, 601] on button "Save" at bounding box center [901, 602] width 285 height 31
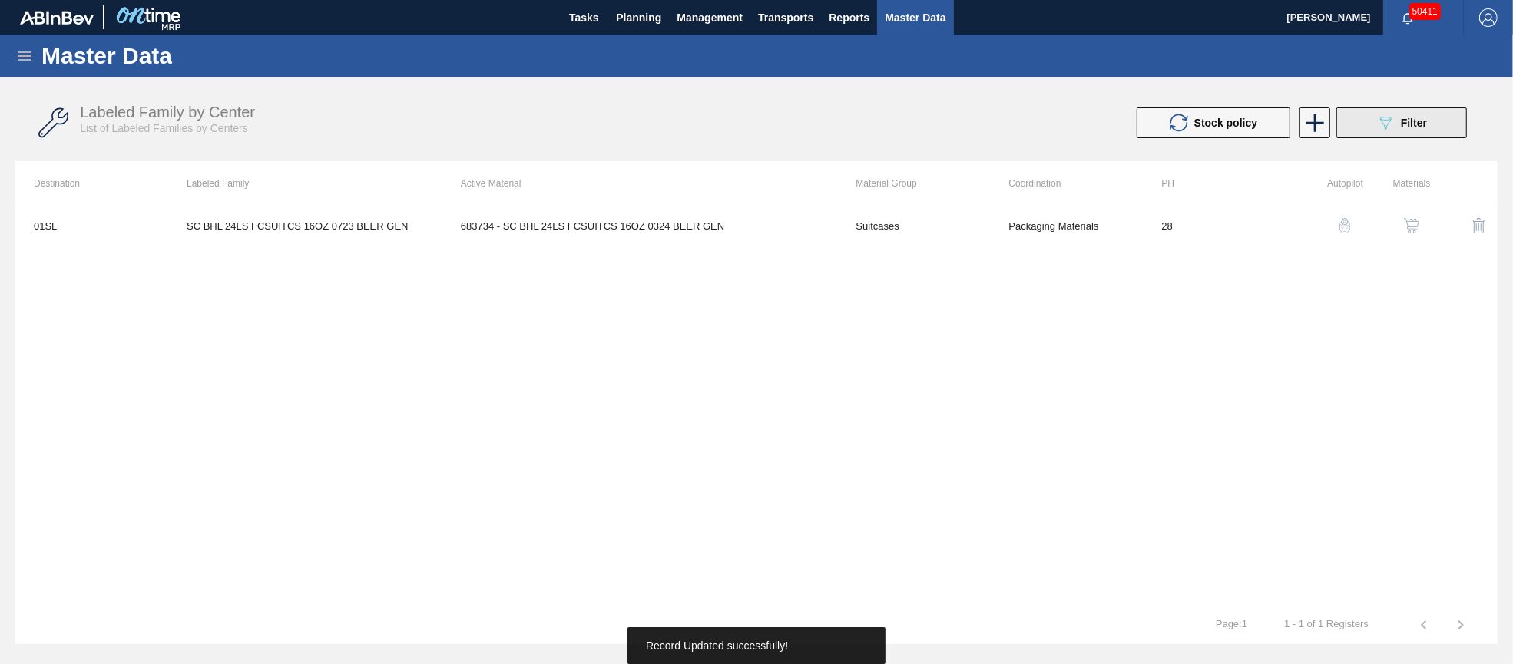
click at [1414, 124] on span "Filter" at bounding box center [1414, 123] width 26 height 12
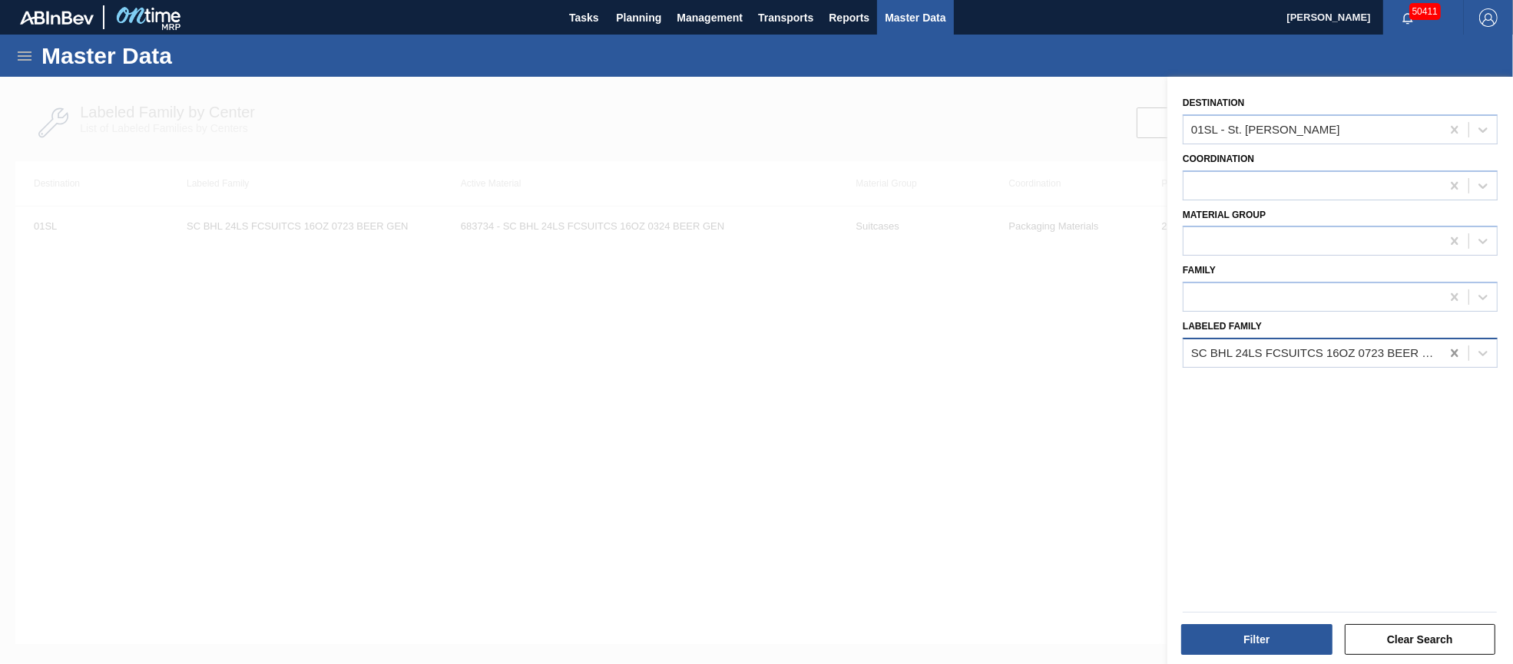
click at [1450, 349] on icon at bounding box center [1453, 353] width 7 height 8
type Family "sc sa2 12oz"
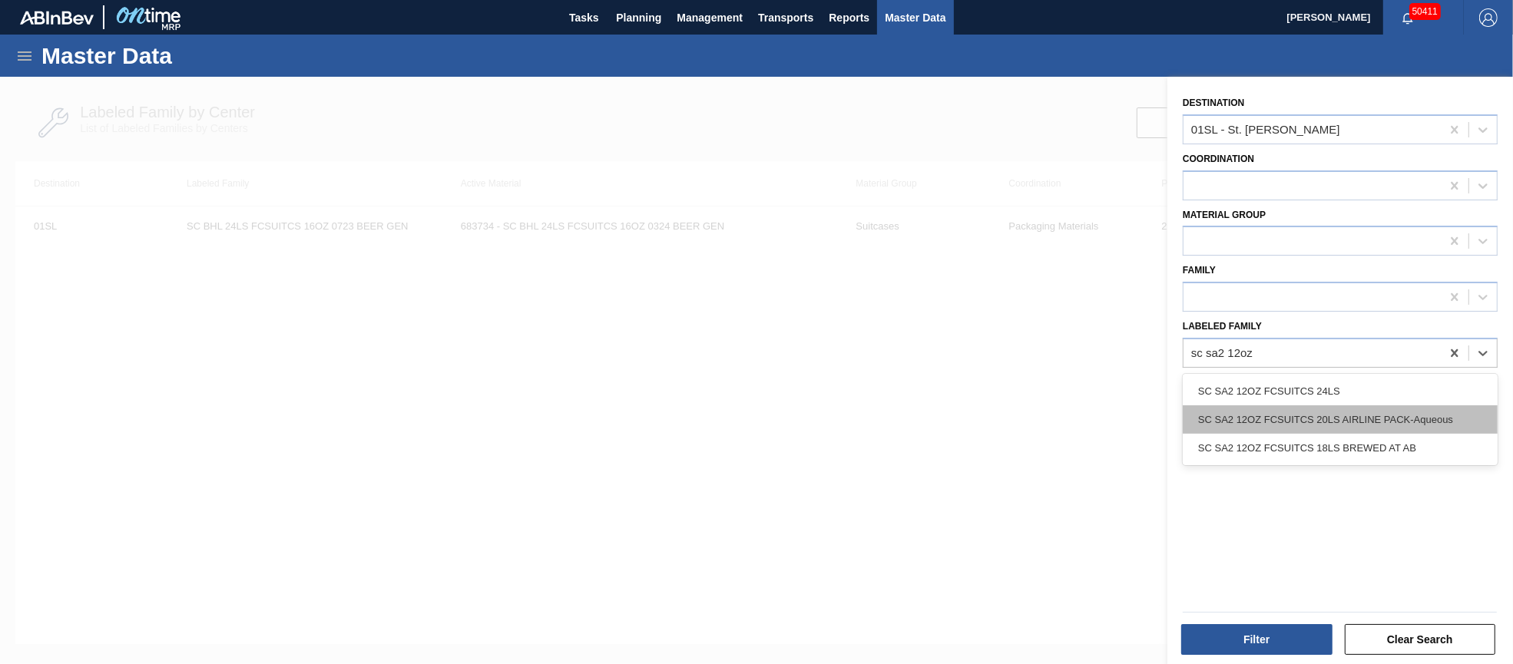
click at [1443, 414] on div "SC SA2 12OZ FCSUITCS 20LS AIRLINE PACK-Aqueous" at bounding box center [1340, 419] width 315 height 28
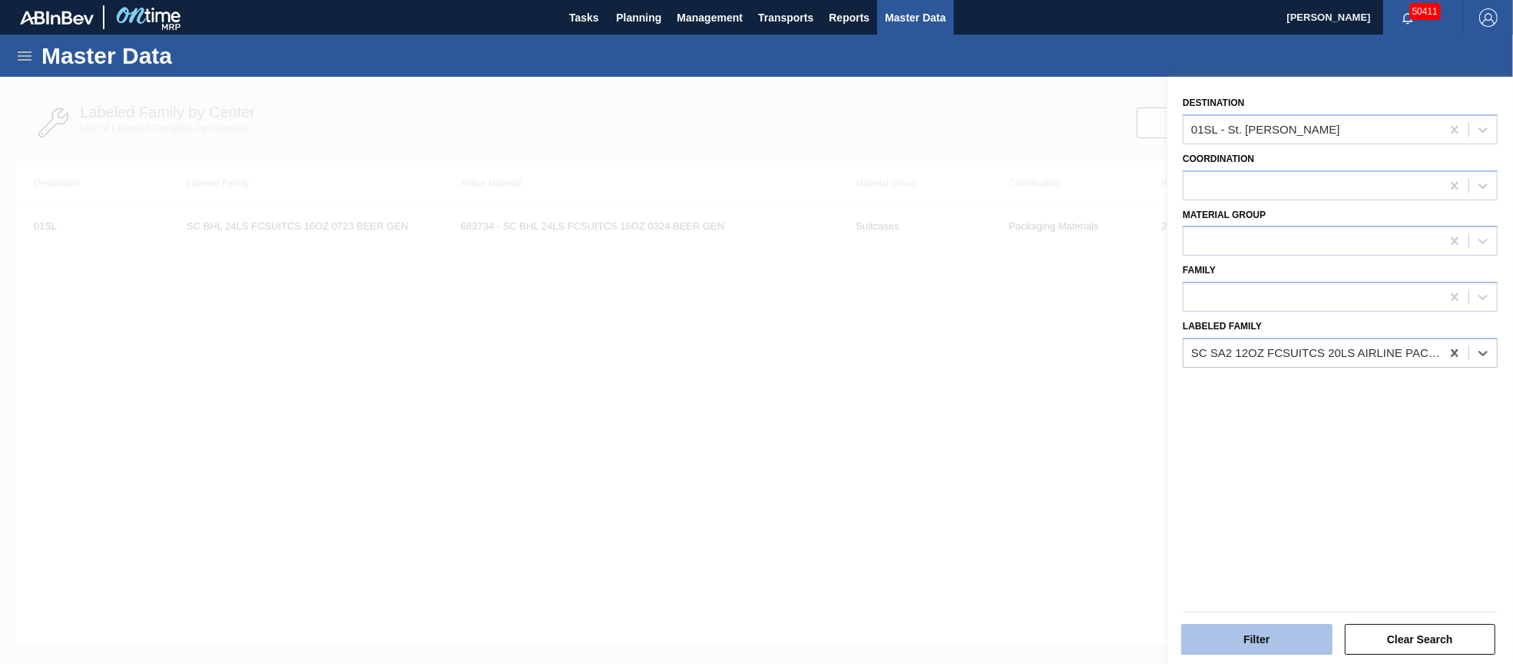
click at [1264, 636] on button "Filter" at bounding box center [1256, 639] width 151 height 31
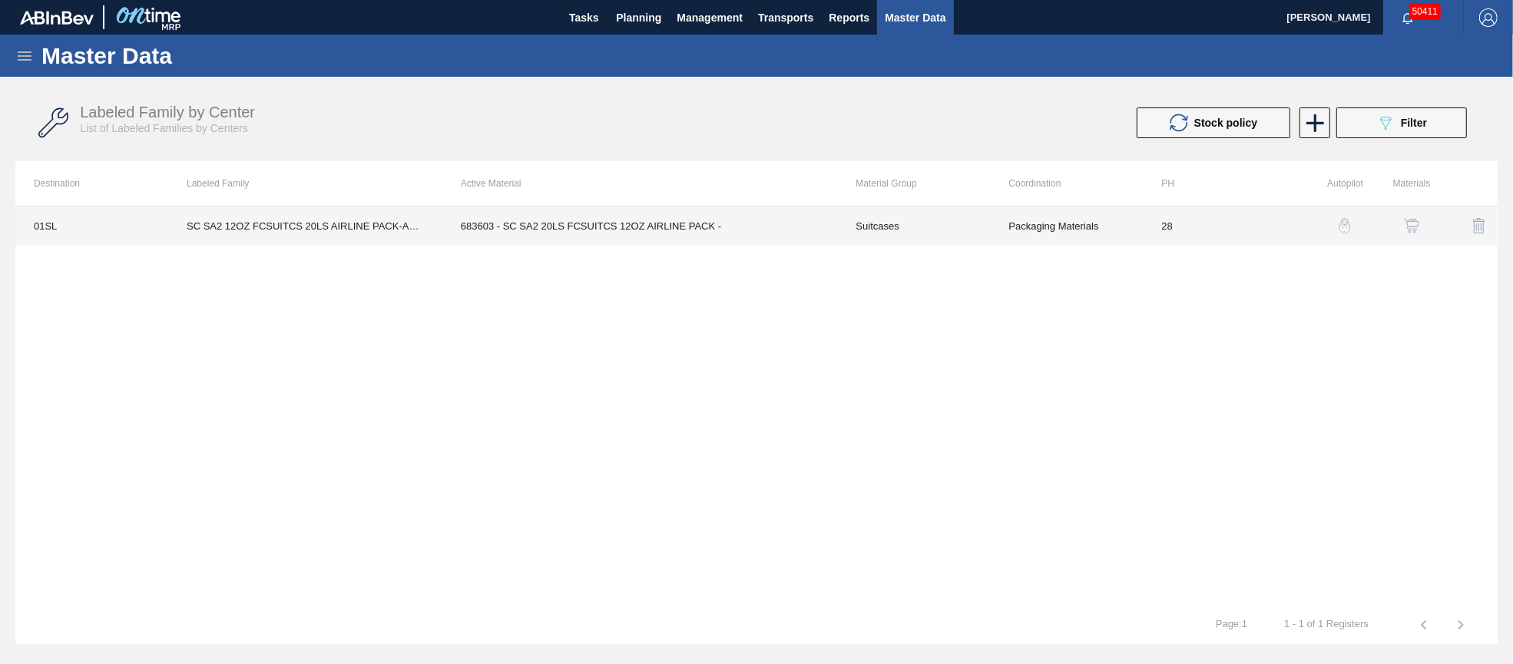
click at [605, 220] on td "683603 - SC SA2 20LS FCSUITCS 12OZ AIRLINE PACK -" at bounding box center [639, 226] width 395 height 38
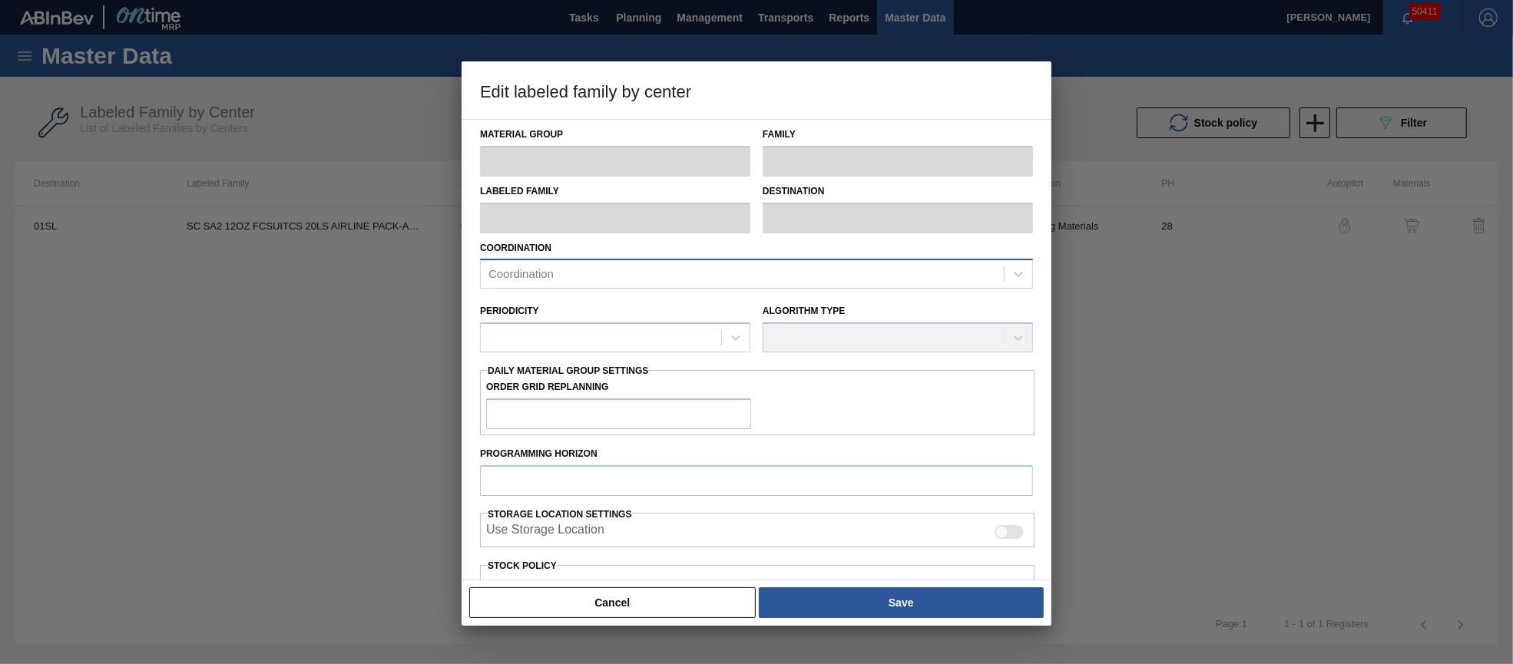
type input "Suitcases"
type input "SC SA2 12OZ FCSUITCS 20LS AIRLINE PACK-Aqueous"
type input "01SL - St. [PERSON_NAME]"
type input "28"
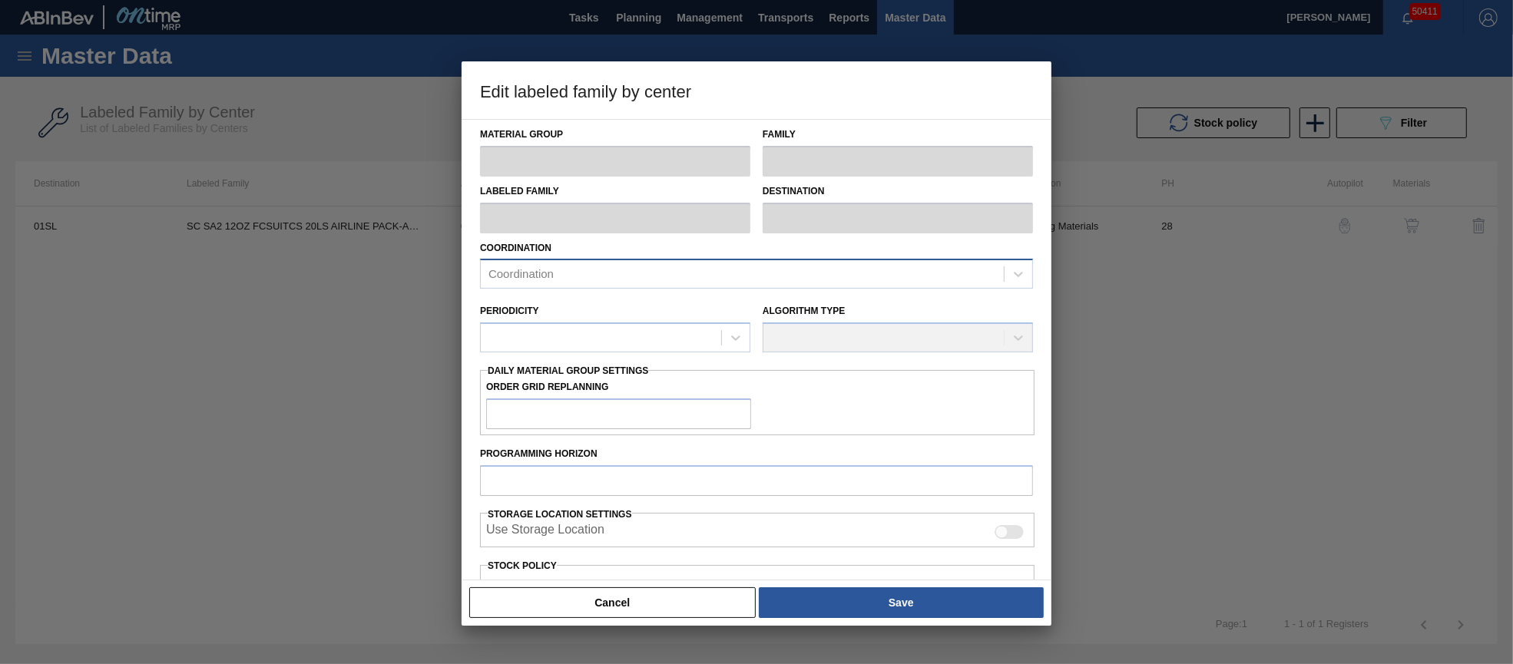
type input "3,200"
type input "25,761"
type input "75"
type input "20,121"
checkbox input "true"
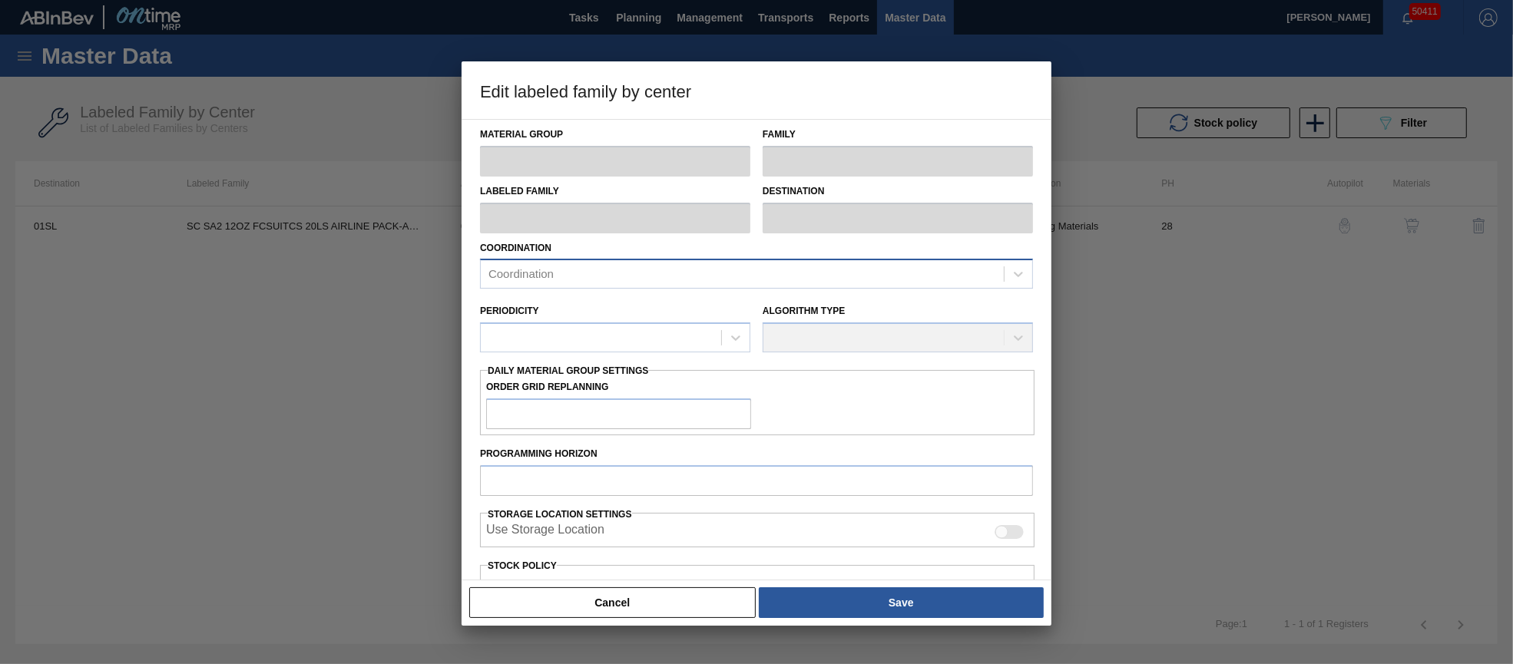
checkbox input "true"
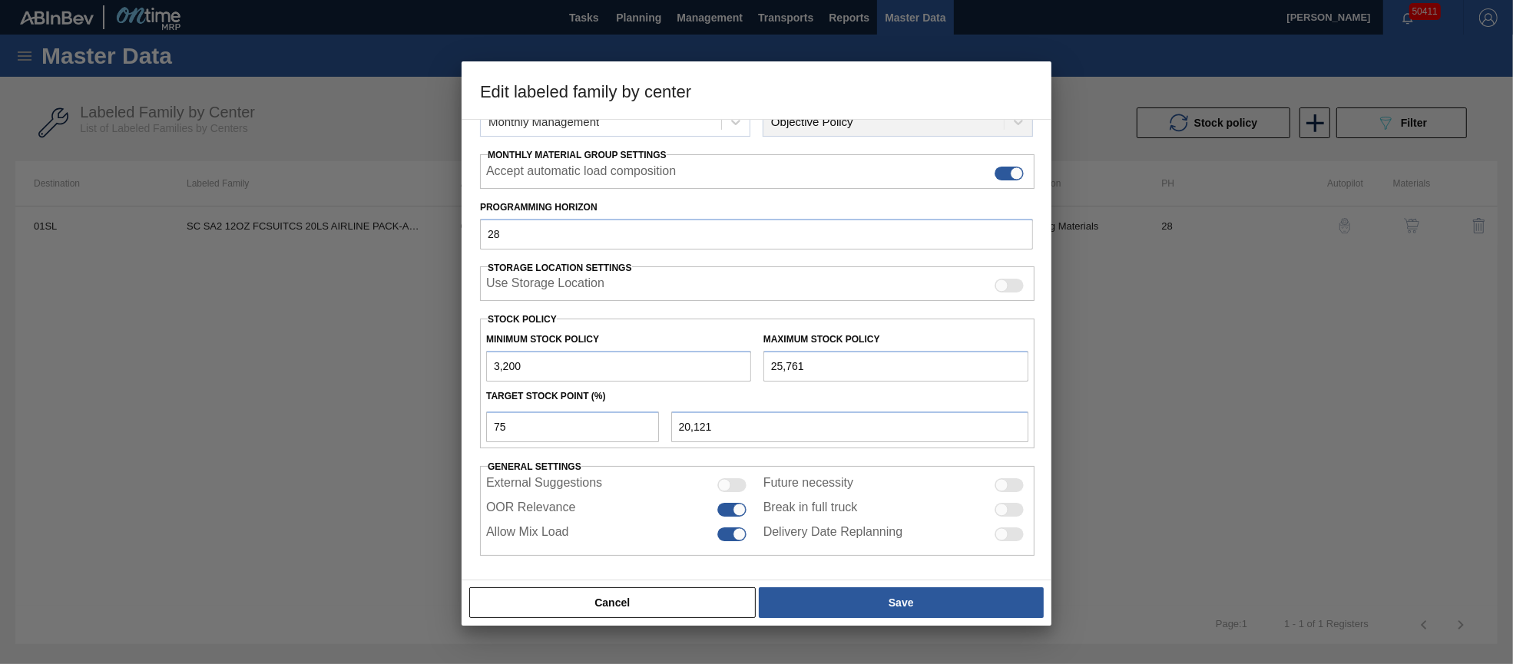
drag, startPoint x: 557, startPoint y: 361, endPoint x: 442, endPoint y: 359, distance: 114.4
click at [446, 359] on div "Edit labeled family by center Material Group Suitcases Family Suitcases Labeled…" at bounding box center [756, 332] width 1513 height 664
type input "0"
type input "19,321"
type input "0"
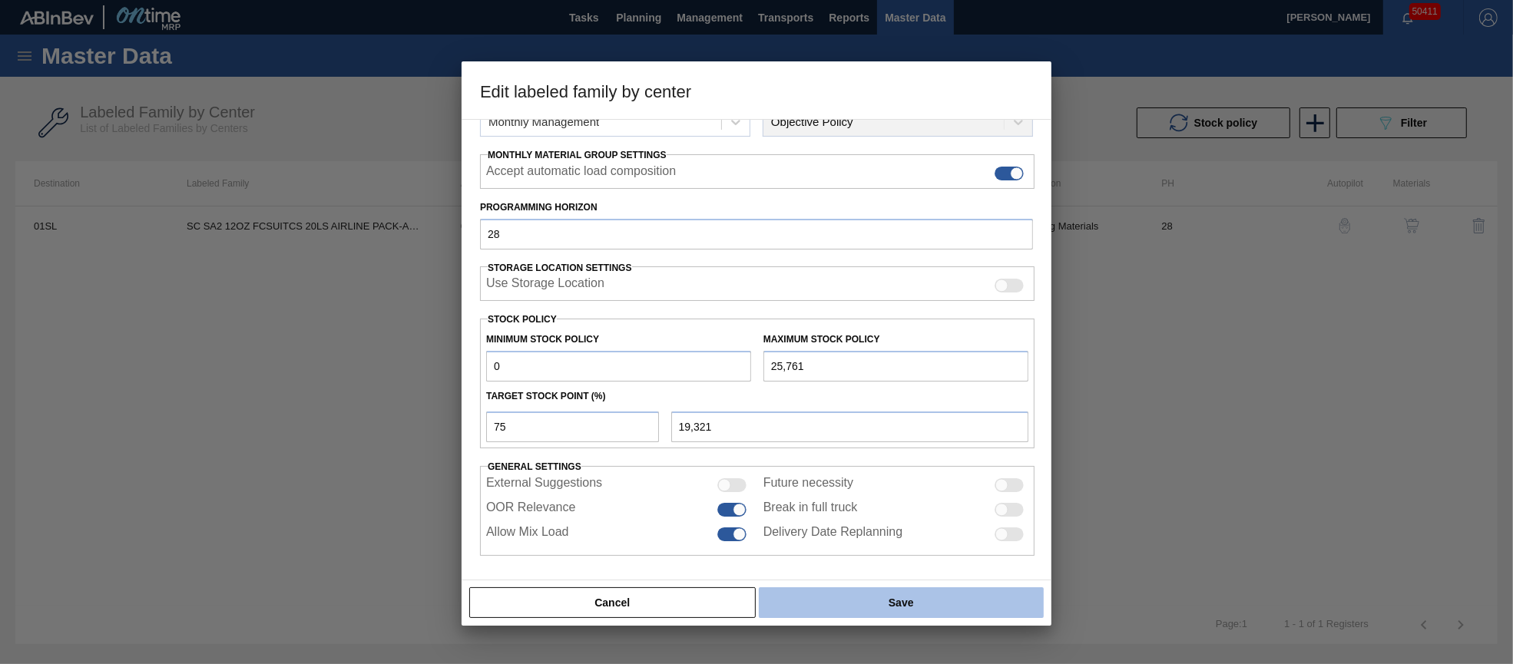
click at [898, 604] on button "Save" at bounding box center [901, 602] width 285 height 31
